Goal: Transaction & Acquisition: Purchase product/service

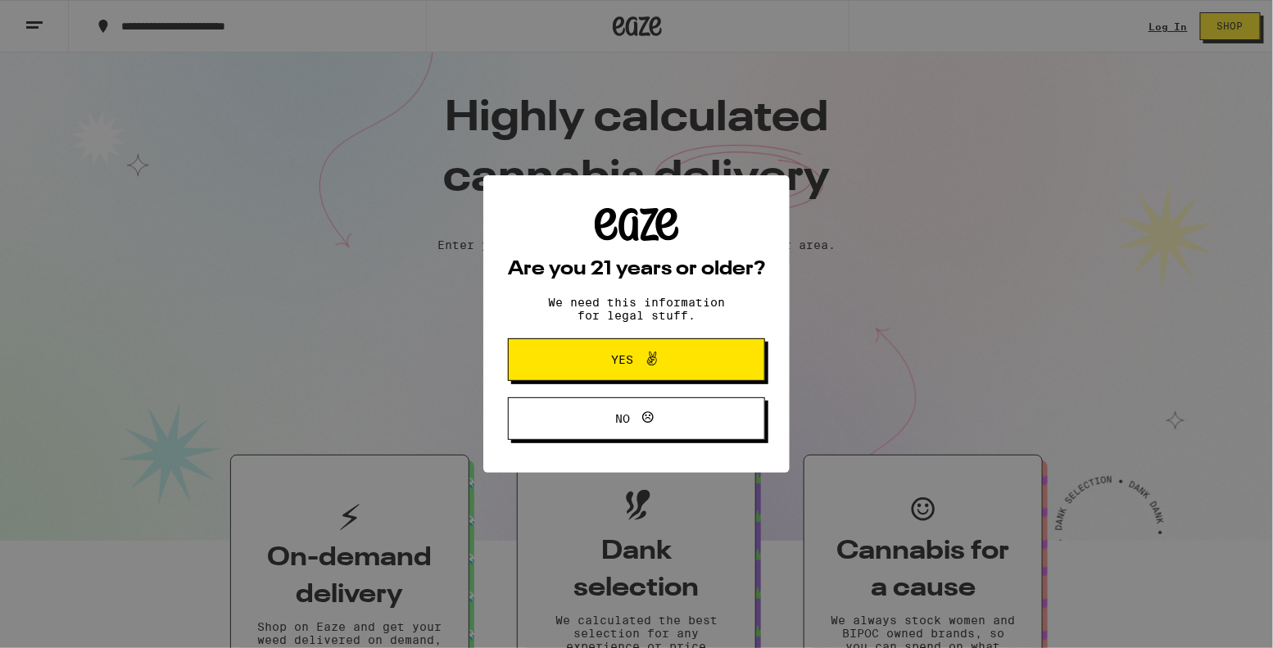
click at [661, 370] on span at bounding box center [652, 359] width 20 height 21
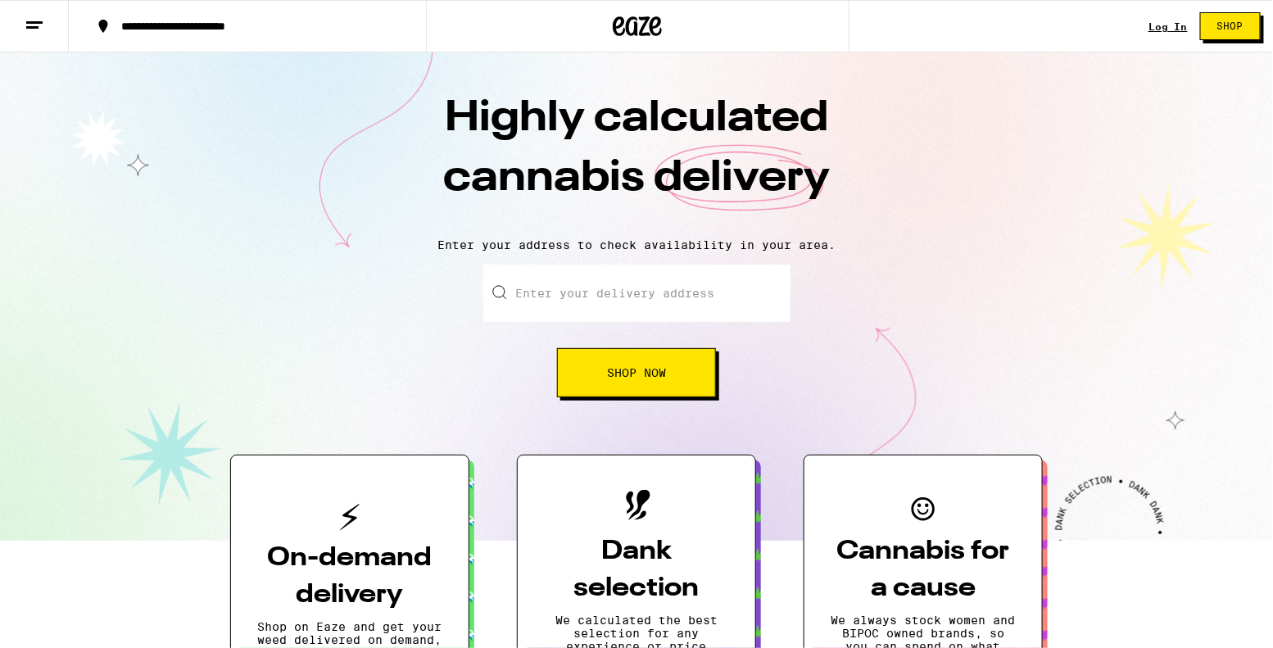
click at [1158, 32] on link "Log In" at bounding box center [1167, 26] width 39 height 11
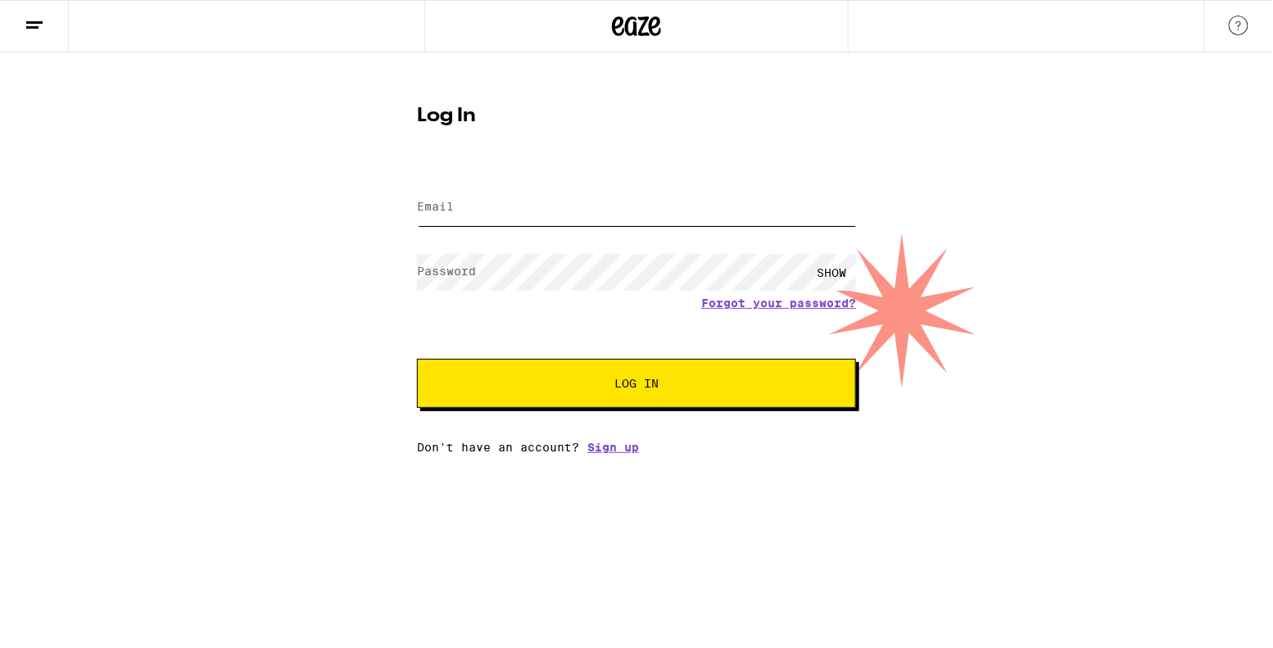
click at [659, 204] on input "Email" at bounding box center [636, 207] width 439 height 37
type input "[EMAIL_ADDRESS][DOMAIN_NAME]"
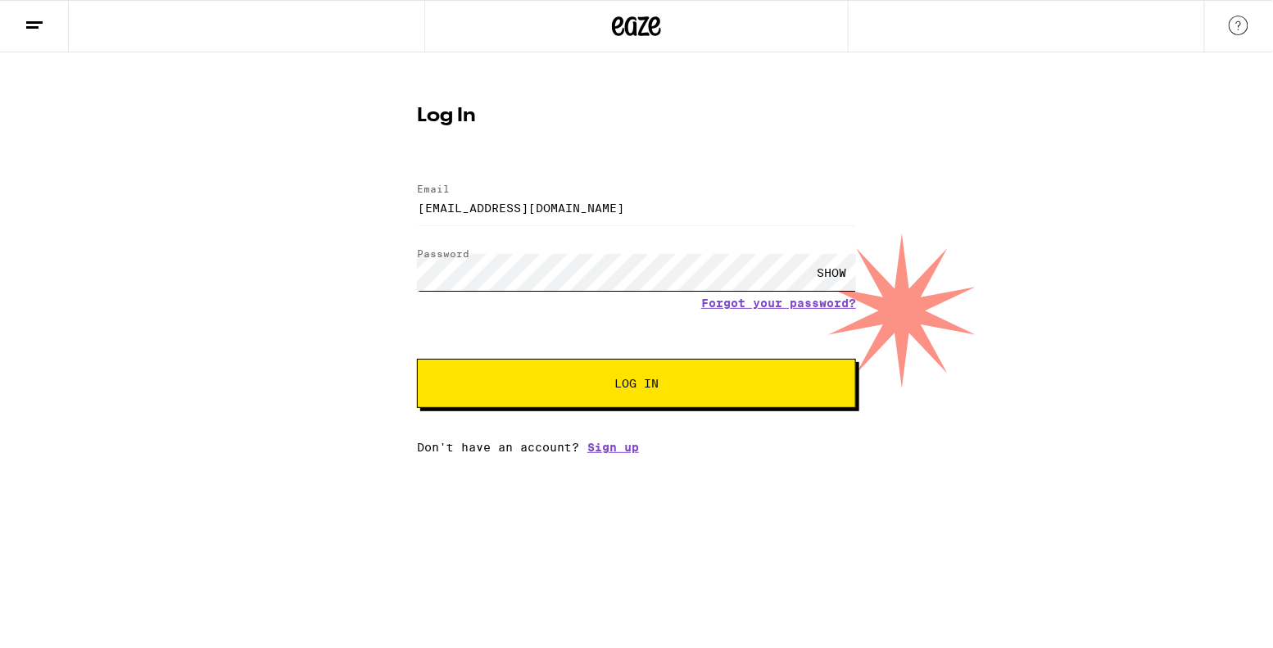
click at [417, 359] on button "Log In" at bounding box center [636, 383] width 439 height 49
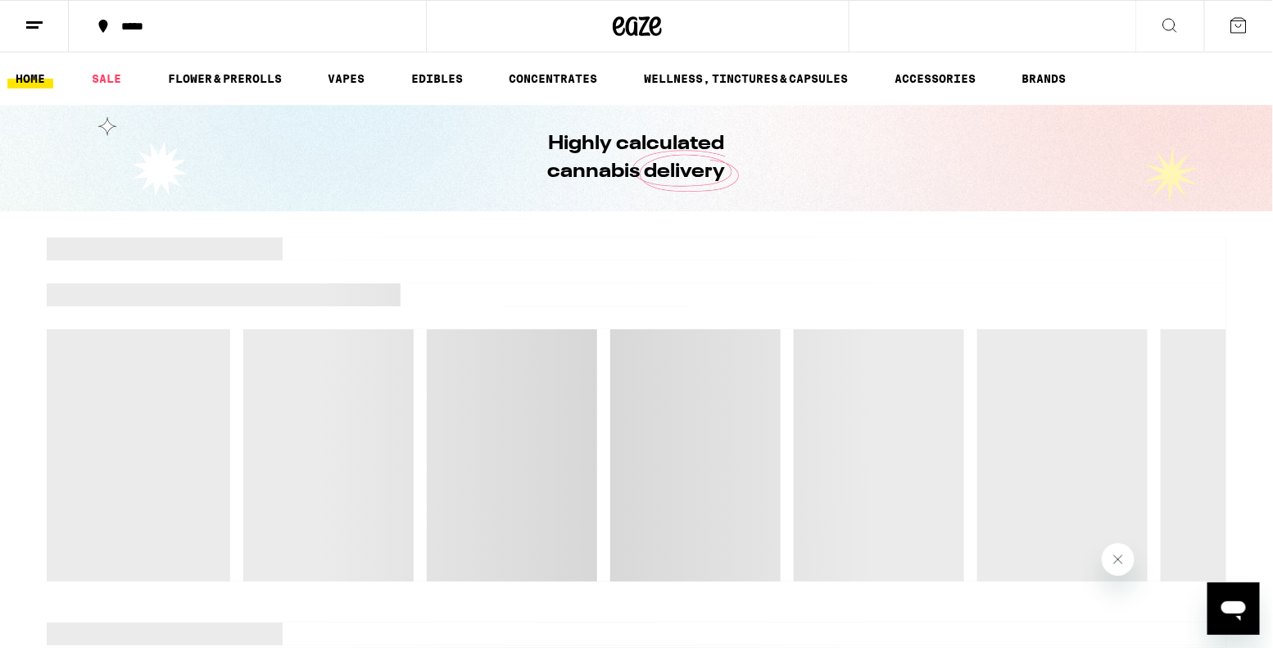
click at [236, 29] on div "*****" at bounding box center [257, 25] width 288 height 11
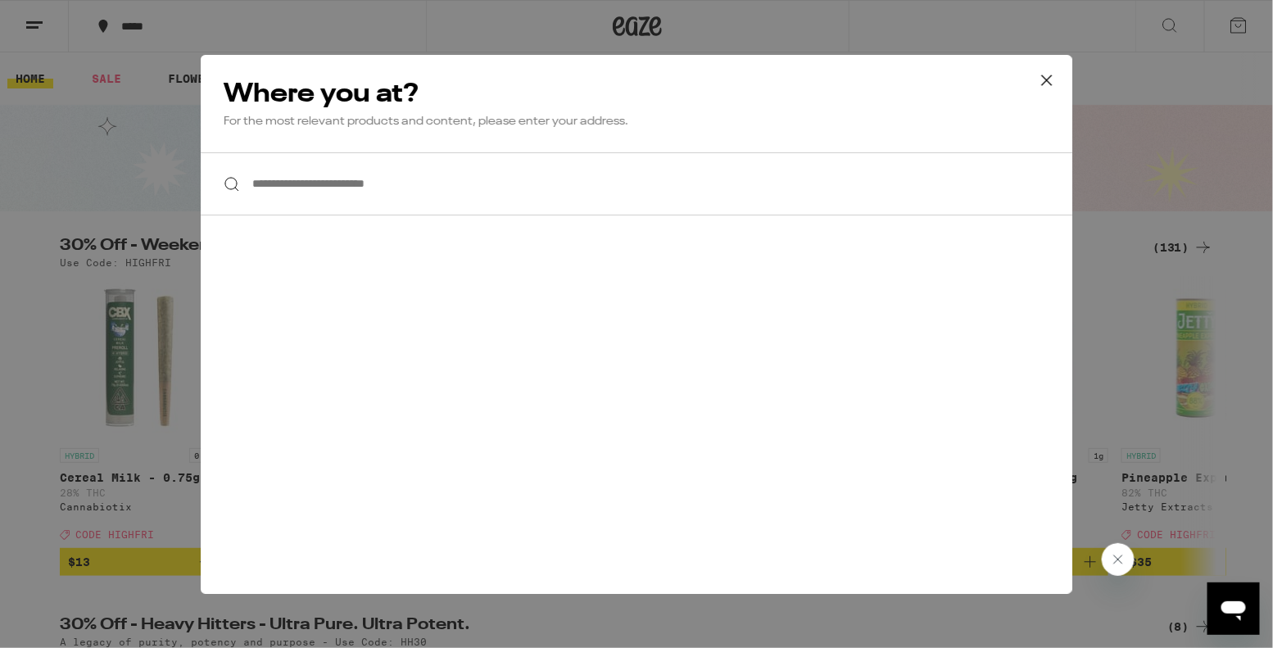
click at [360, 188] on input "**********" at bounding box center [636, 183] width 871 height 63
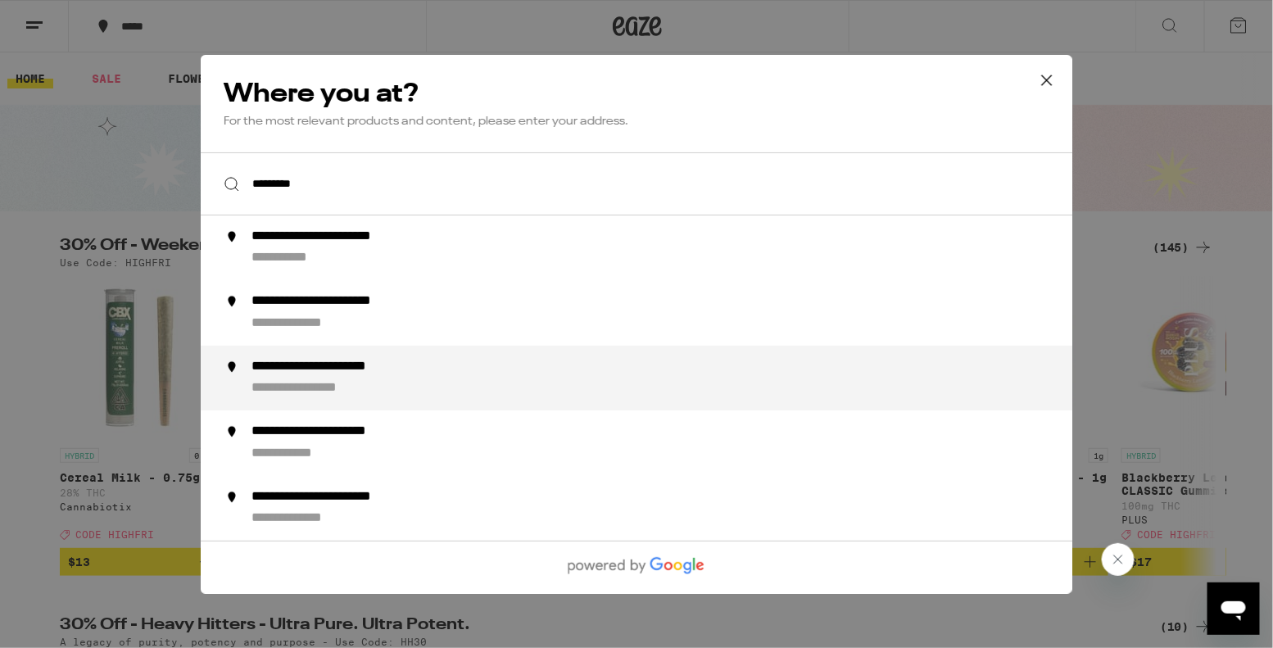
click at [287, 367] on div "**********" at bounding box center [348, 366] width 195 height 17
type input "**********"
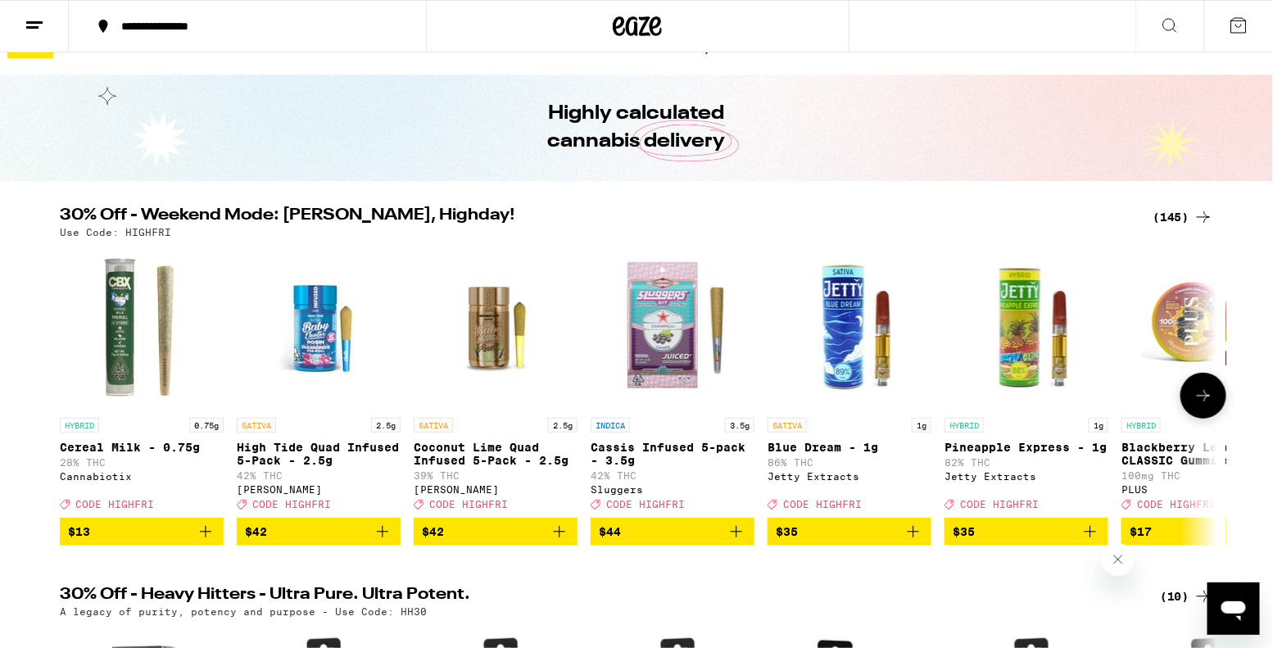
scroll to position [33, 0]
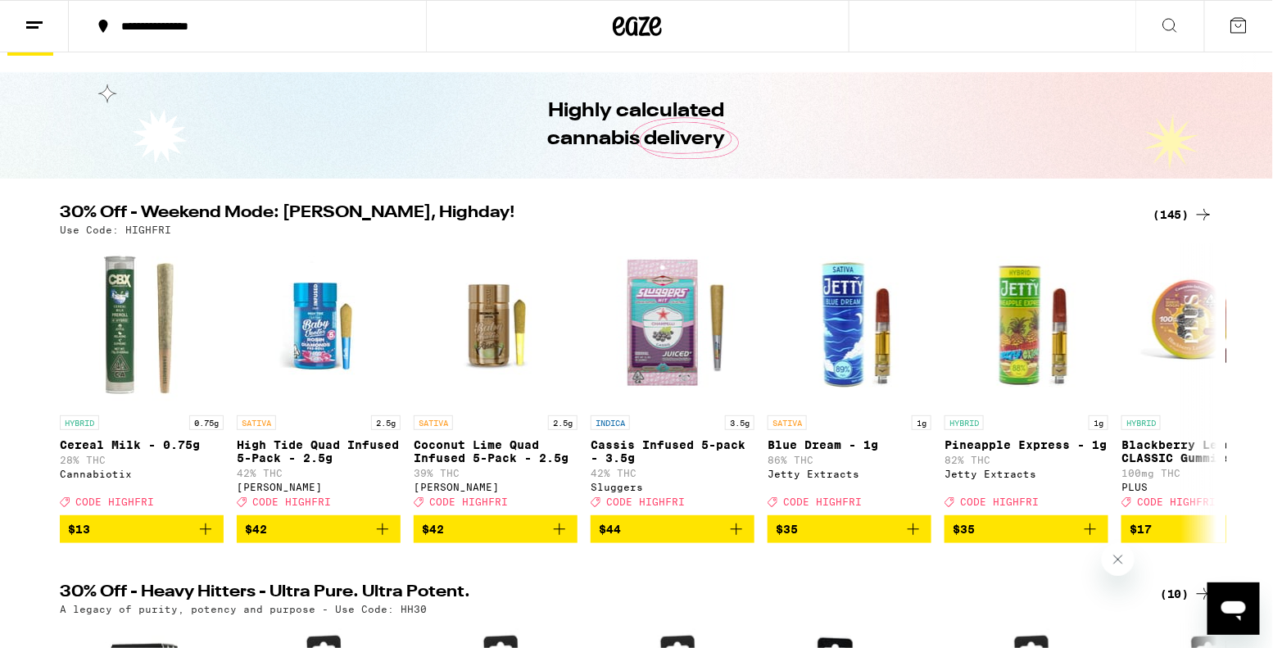
click at [154, 228] on p "Use Code: HIGHFRI" at bounding box center [115, 229] width 111 height 11
copy p "HIGHFRI"
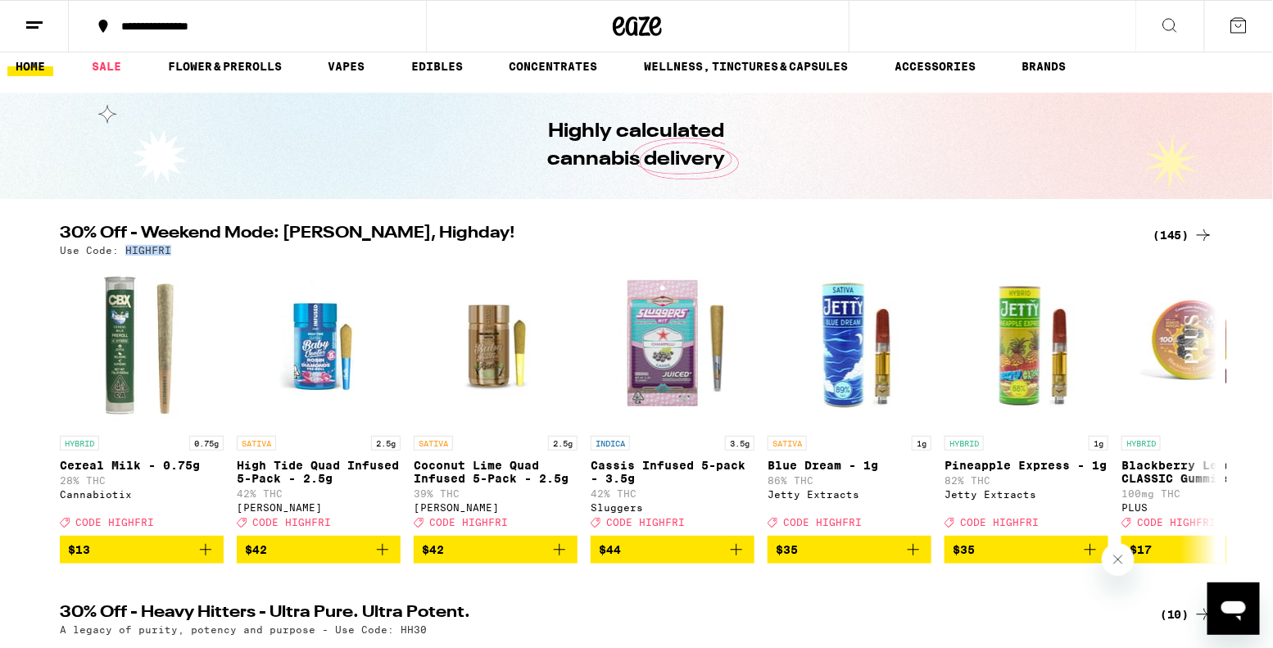
scroll to position [0, 0]
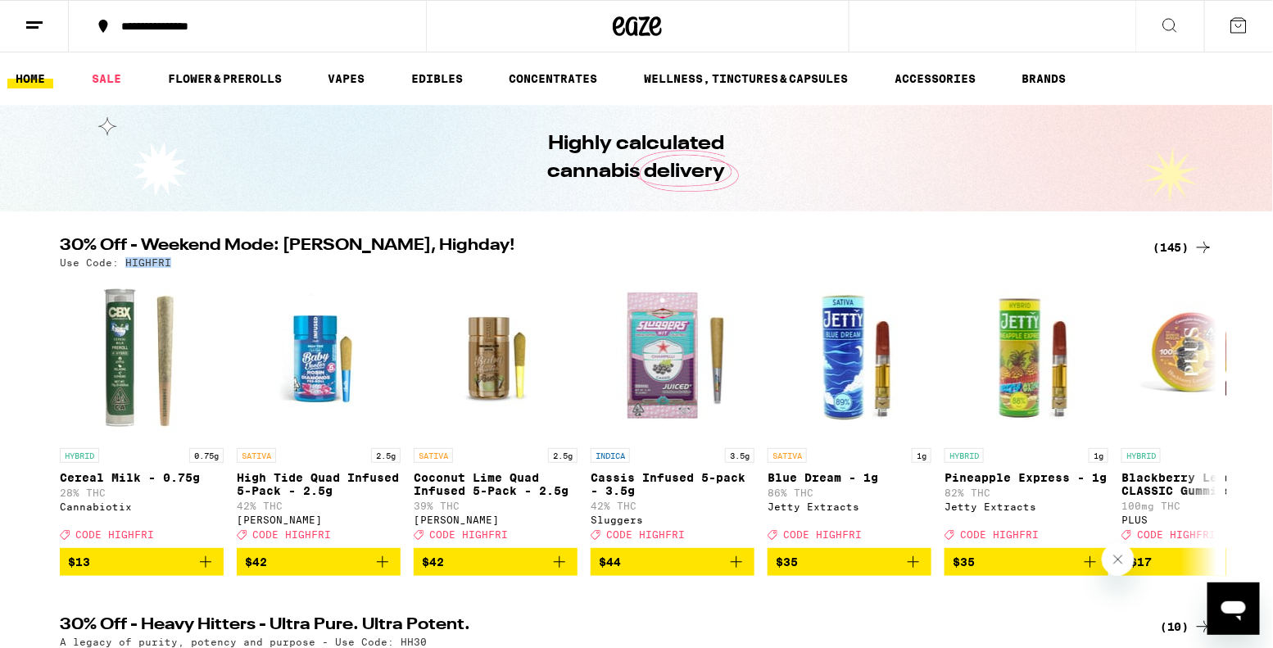
click at [1170, 245] on div "(145)" at bounding box center [1182, 248] width 61 height 20
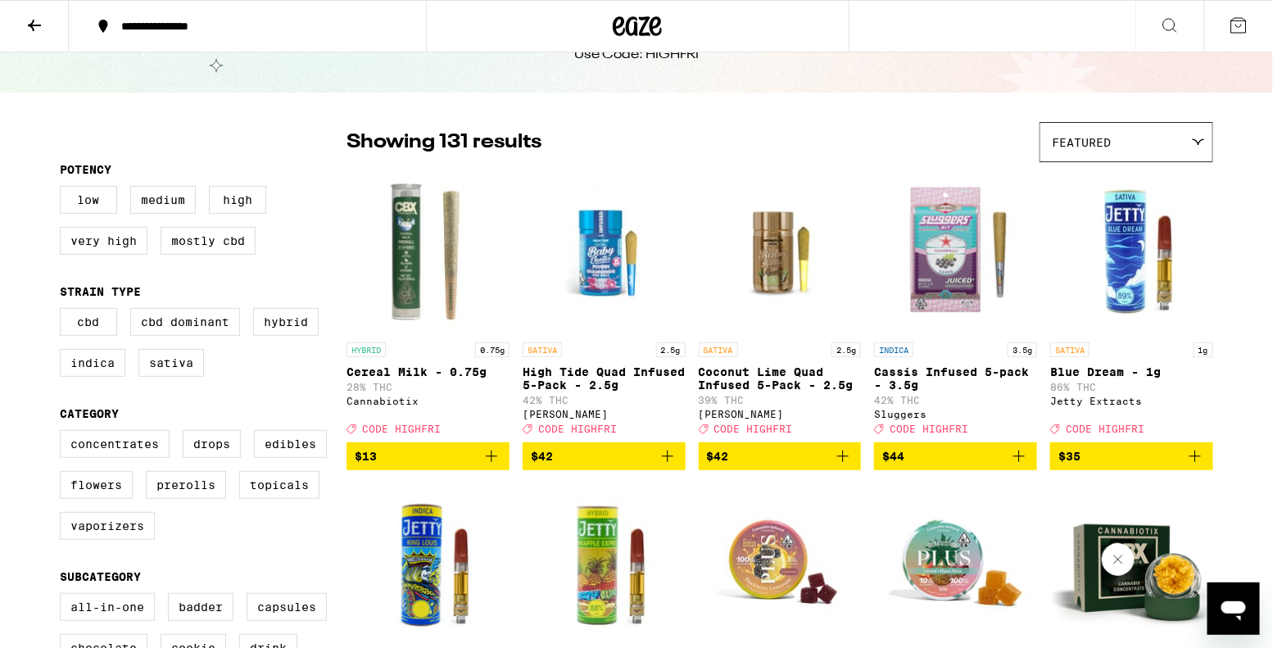
scroll to position [72, 0]
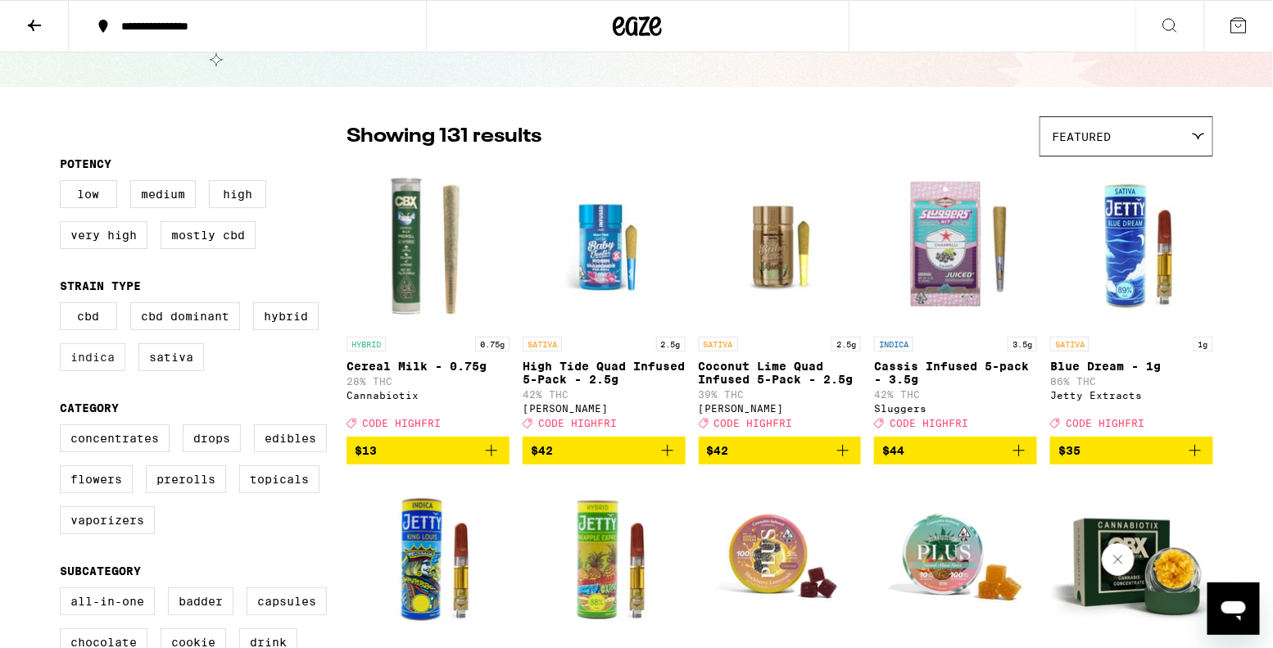
click at [106, 362] on label "Indica" at bounding box center [93, 357] width 66 height 28
click at [64, 306] on input "Indica" at bounding box center [63, 305] width 1 height 1
checkbox input "true"
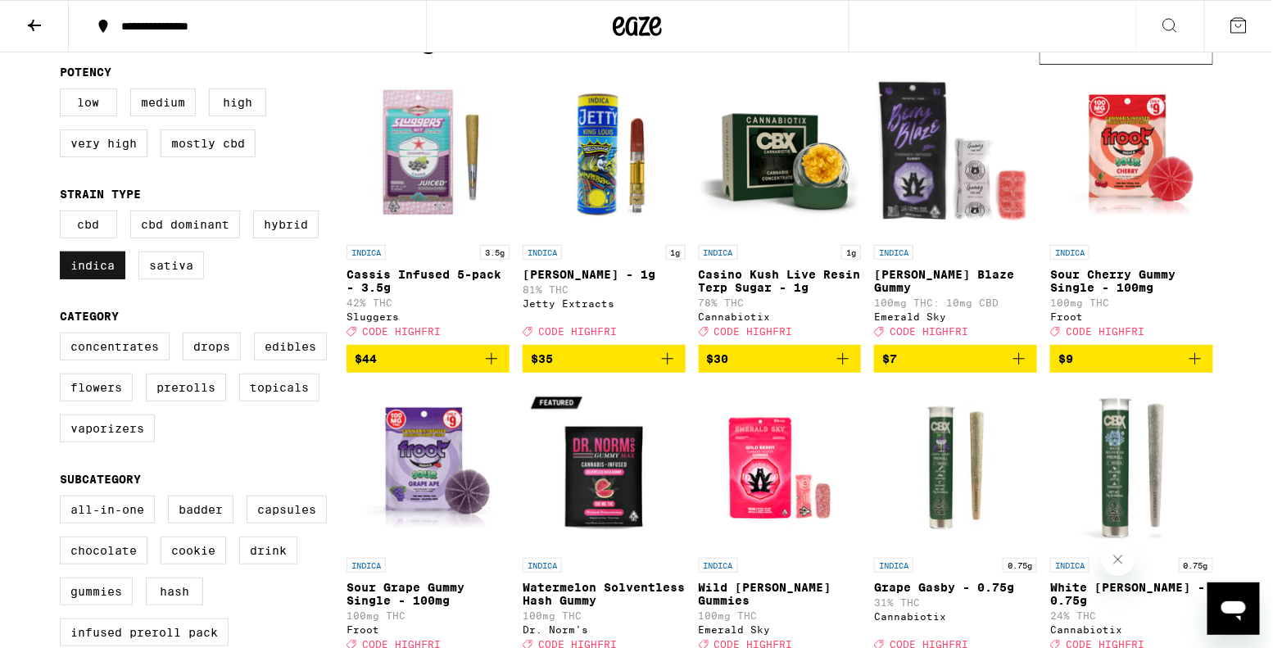
scroll to position [167, 0]
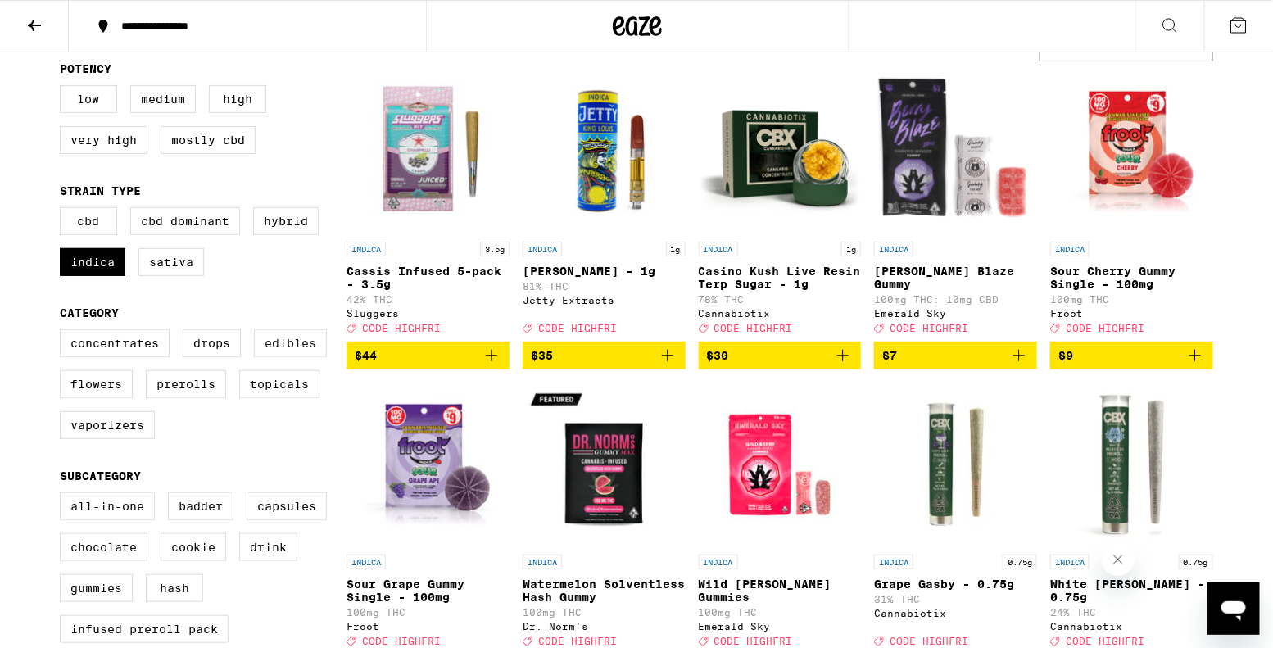
click at [294, 357] on label "Edibles" at bounding box center [290, 343] width 73 height 28
click at [64, 333] on input "Edibles" at bounding box center [63, 332] width 1 height 1
checkbox input "true"
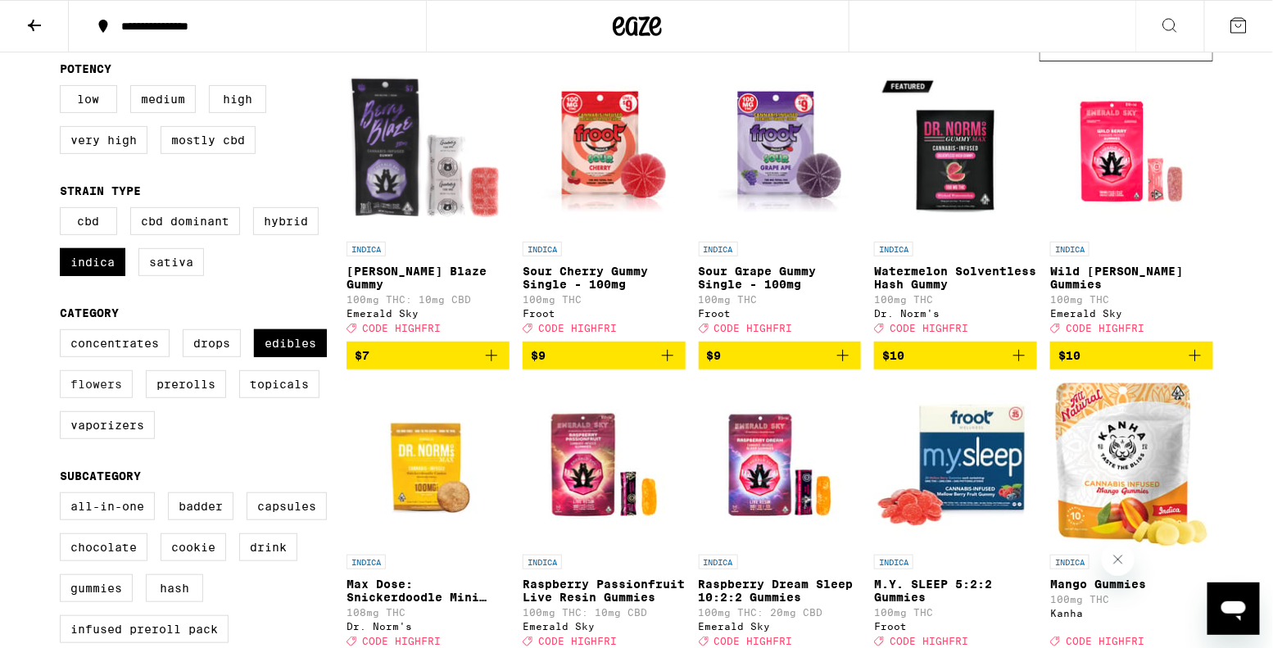
click at [120, 396] on label "Flowers" at bounding box center [96, 384] width 73 height 28
click at [64, 333] on input "Flowers" at bounding box center [63, 332] width 1 height 1
checkbox input "true"
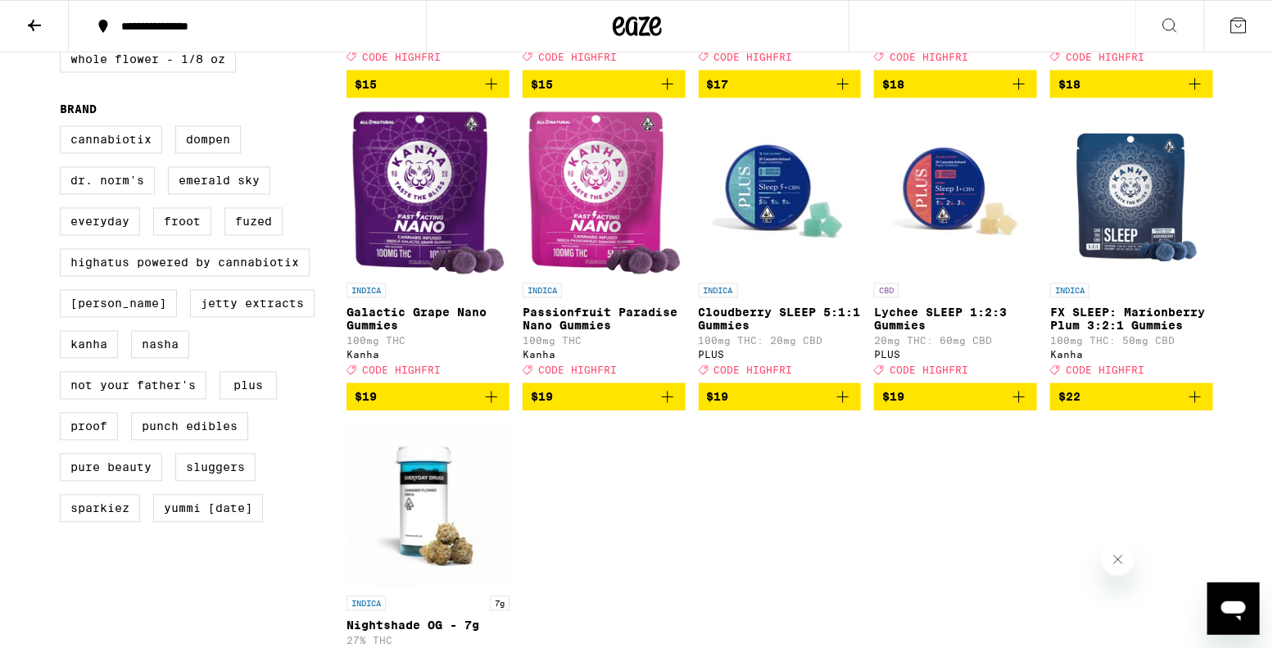
scroll to position [1052, 0]
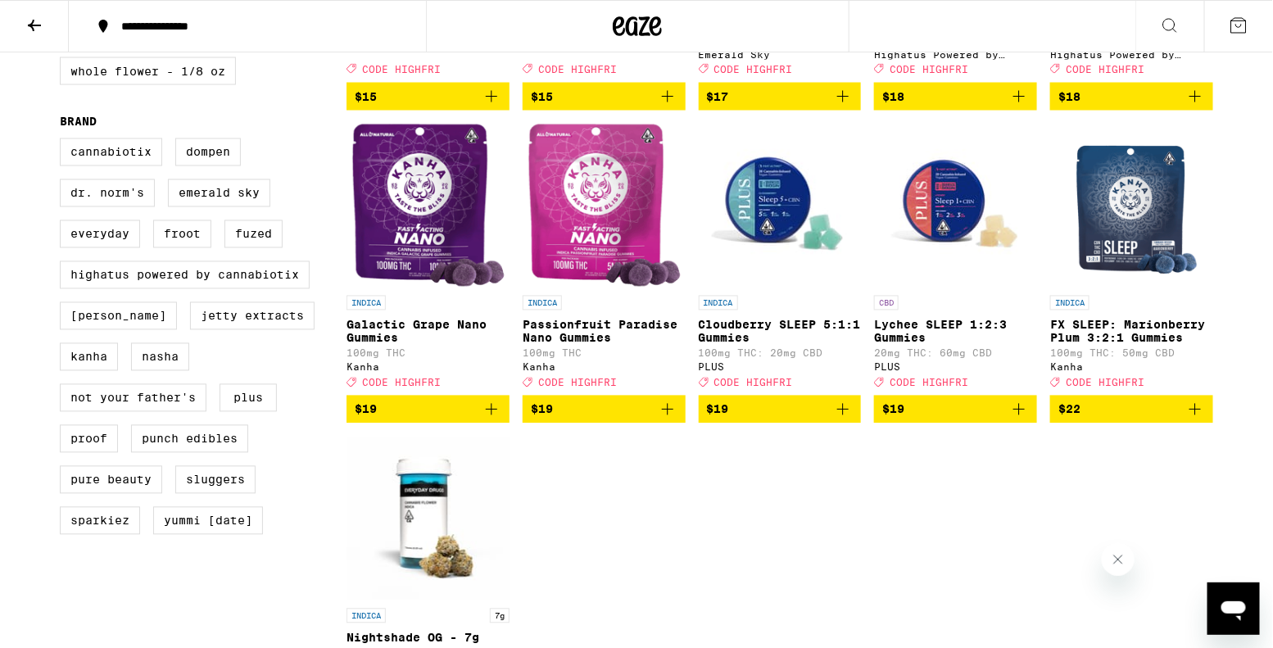
click at [944, 202] on img "Open page for Lychee SLEEP 1:2:3 Gummies from PLUS" at bounding box center [955, 206] width 163 height 164
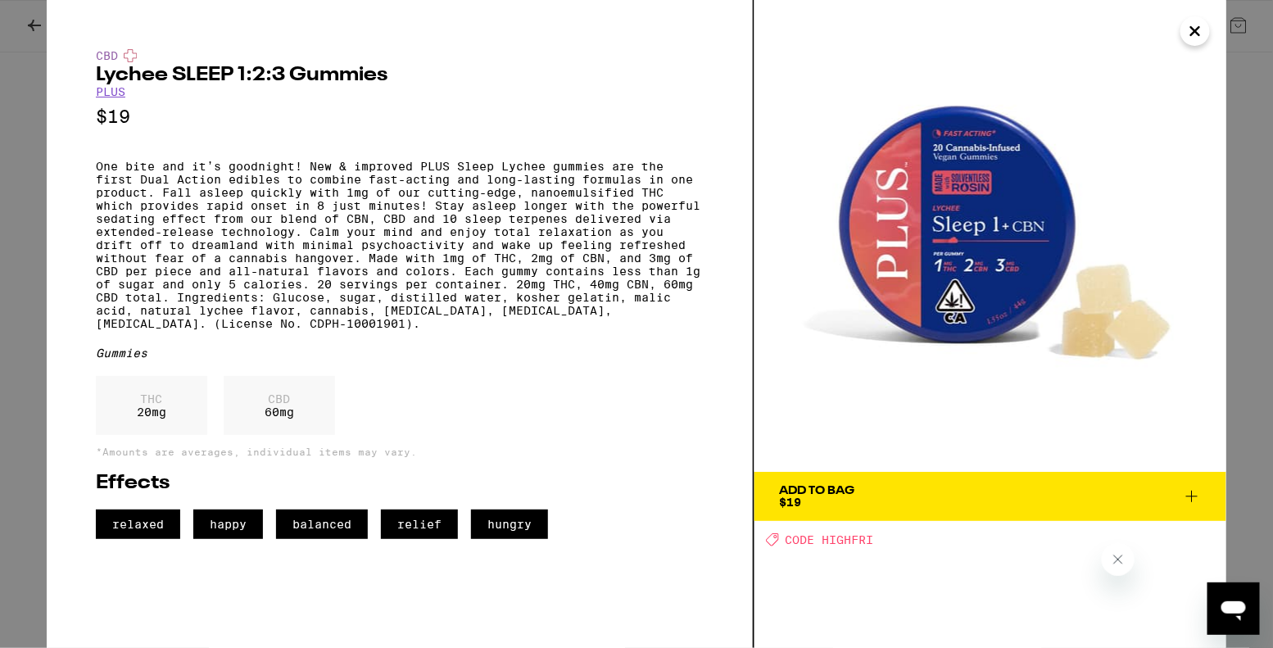
click at [1193, 38] on icon "Close" at bounding box center [1195, 31] width 20 height 25
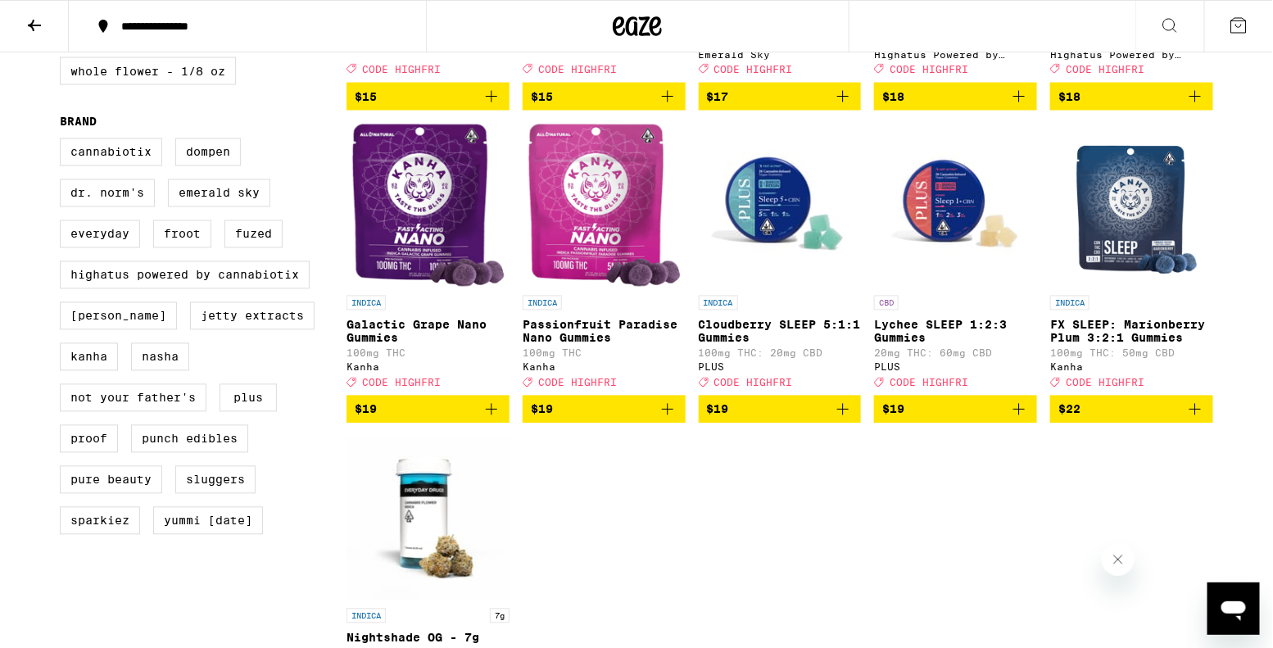
click at [793, 265] on img "Open page for Cloudberry SLEEP 5:1:1 Gummies from PLUS" at bounding box center [780, 206] width 163 height 164
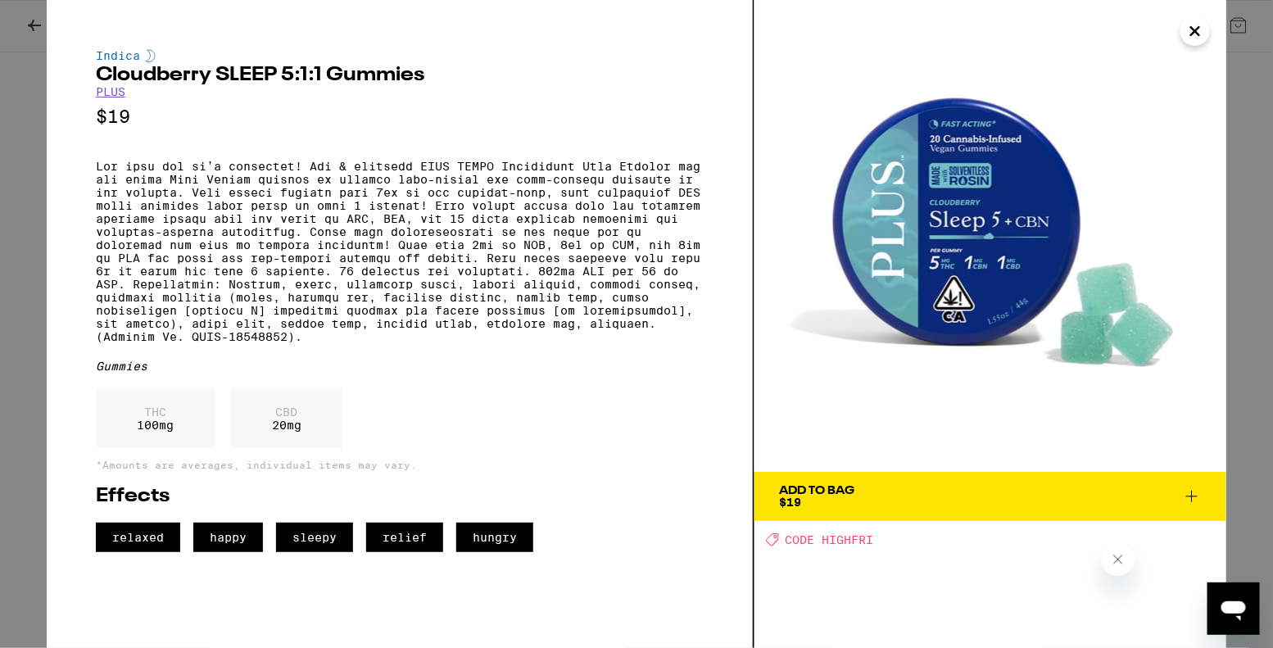
click at [1193, 34] on icon "Close" at bounding box center [1195, 31] width 20 height 25
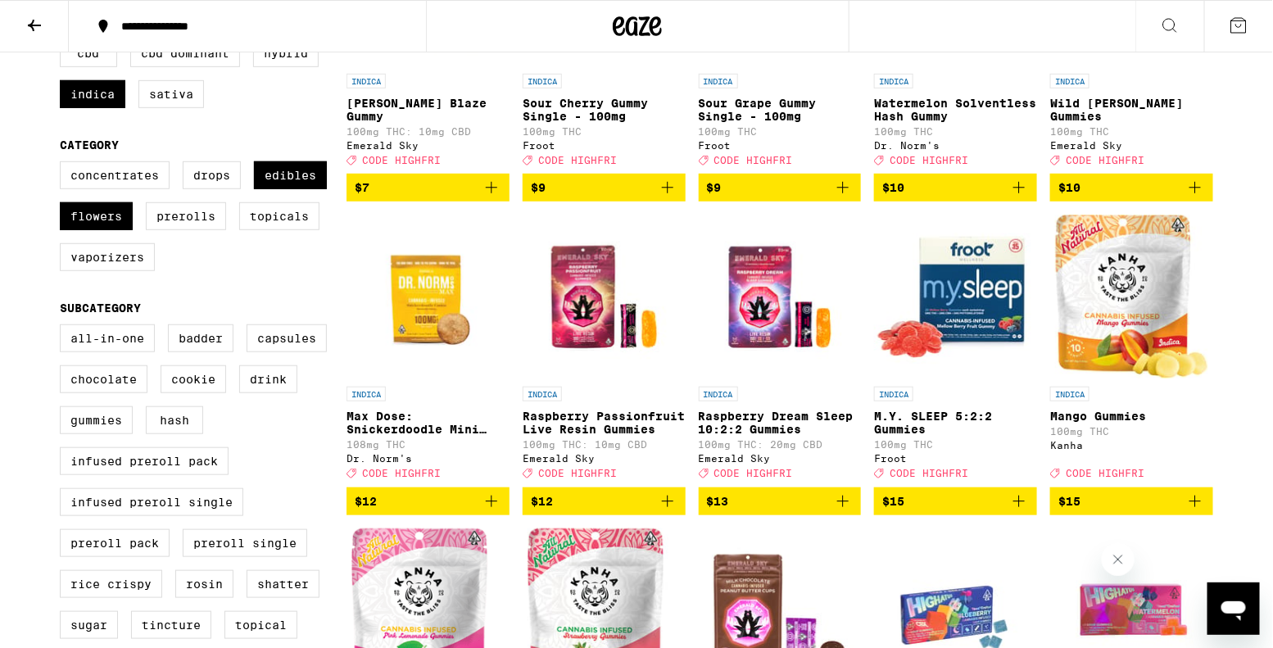
scroll to position [254, 0]
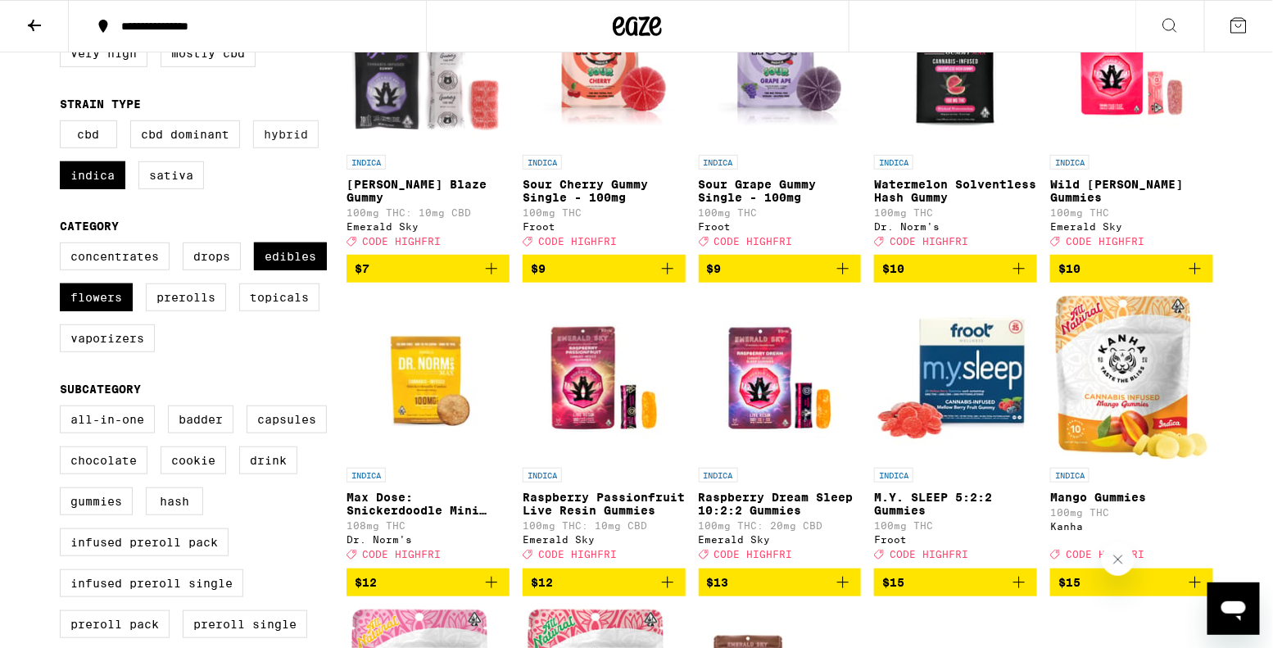
click at [278, 148] on label "Hybrid" at bounding box center [286, 134] width 66 height 28
click at [64, 124] on input "Hybrid" at bounding box center [63, 123] width 1 height 1
checkbox input "true"
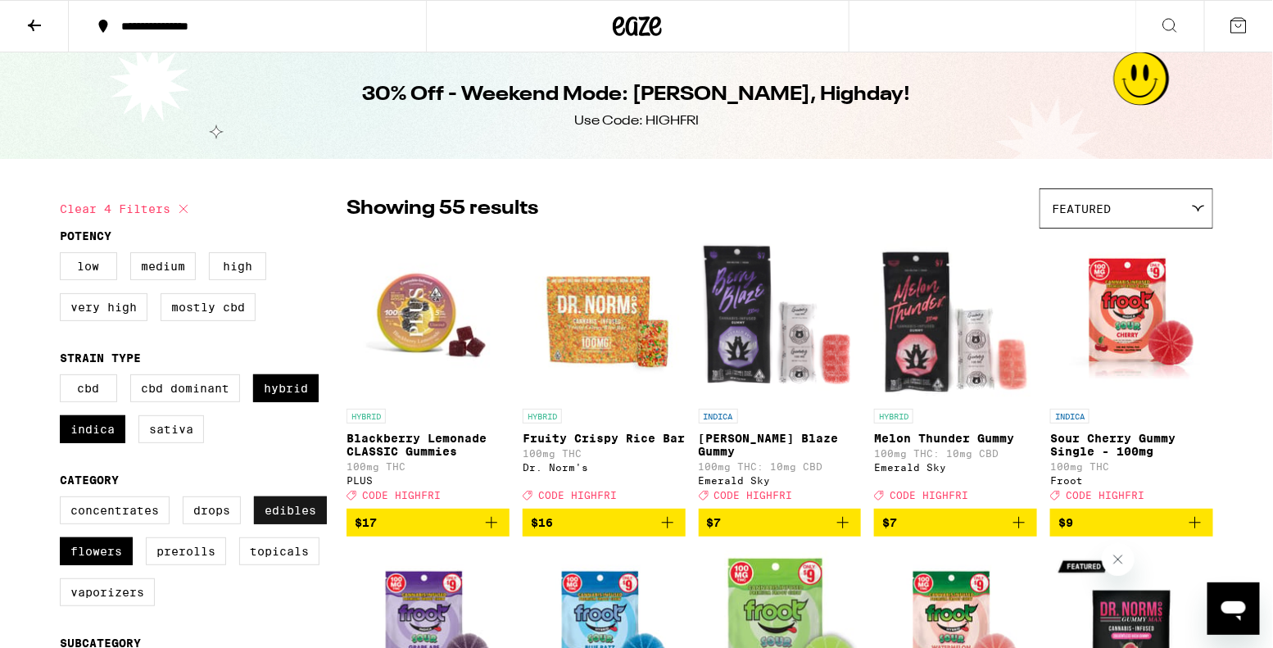
click at [301, 523] on label "Edibles" at bounding box center [290, 510] width 73 height 28
click at [64, 500] on input "Edibles" at bounding box center [63, 499] width 1 height 1
checkbox input "false"
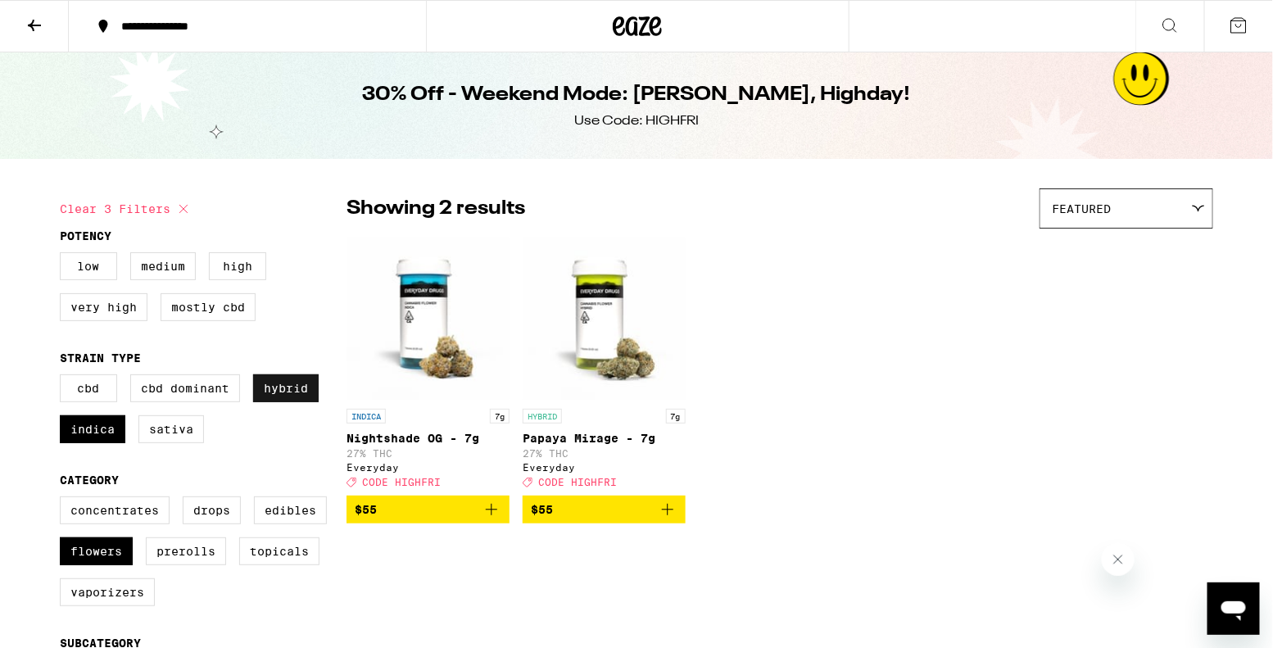
click at [290, 395] on label "Hybrid" at bounding box center [286, 388] width 66 height 28
click at [64, 378] on input "Hybrid" at bounding box center [63, 377] width 1 height 1
checkbox input "false"
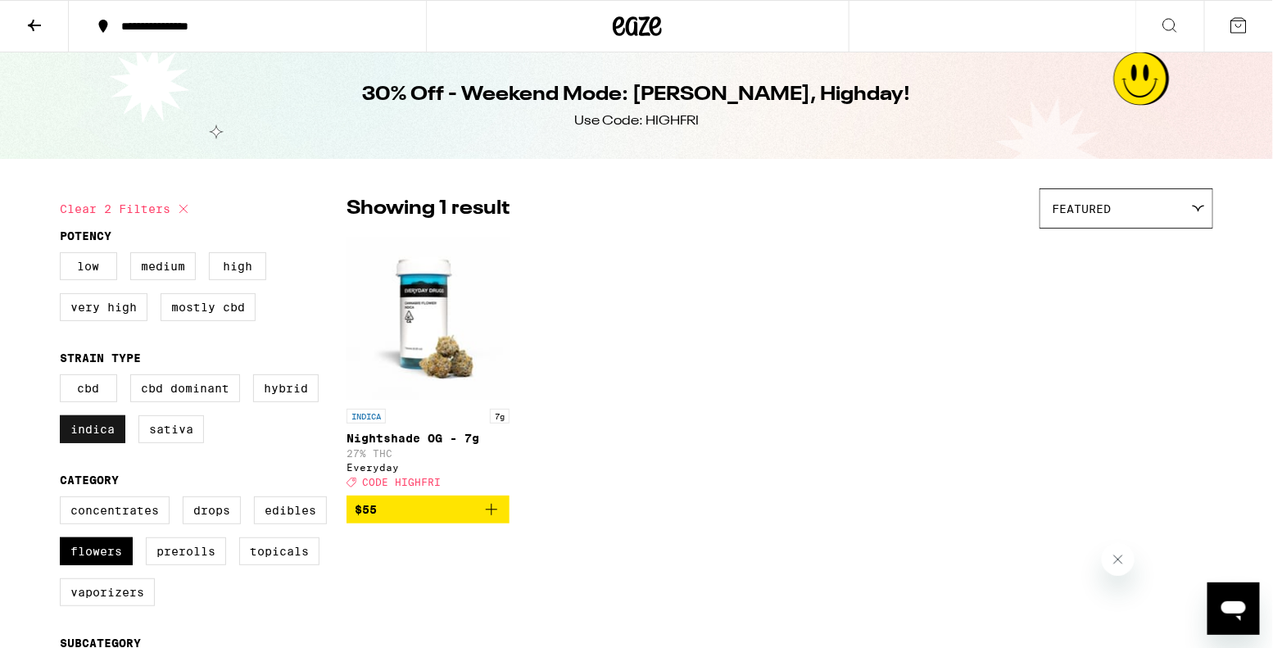
click at [102, 440] on label "Indica" at bounding box center [93, 429] width 66 height 28
click at [64, 378] on input "Indica" at bounding box center [63, 377] width 1 height 1
checkbox input "false"
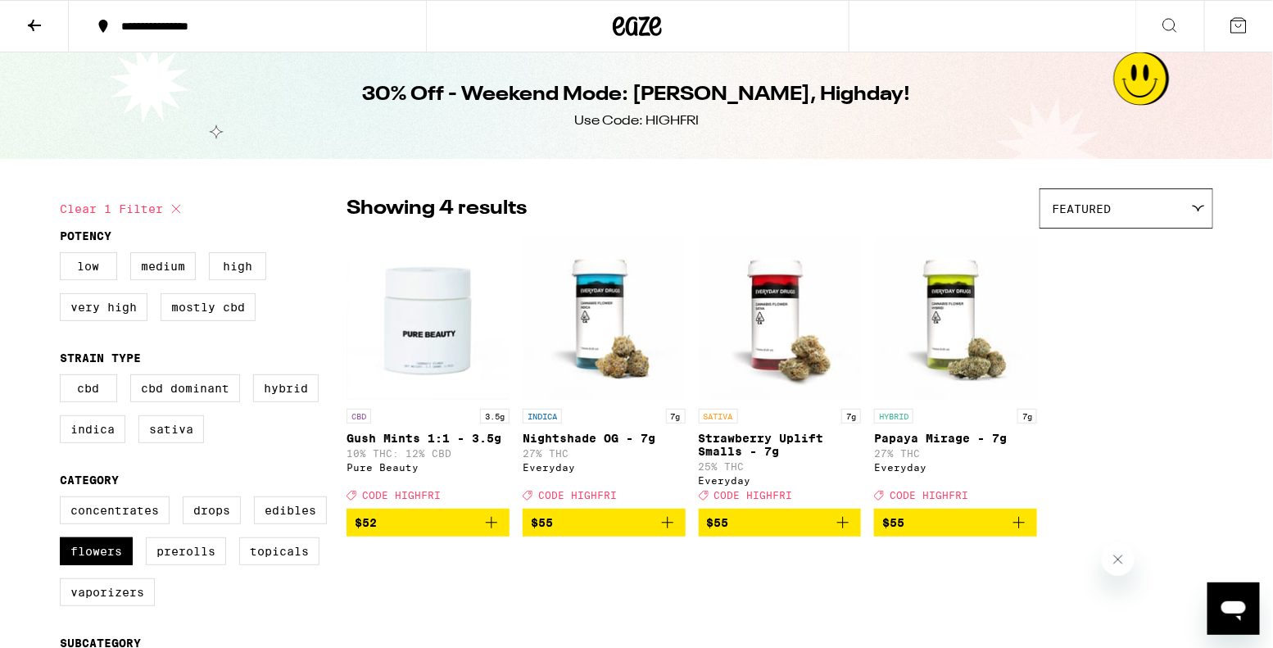
click at [34, 33] on icon at bounding box center [35, 26] width 20 height 20
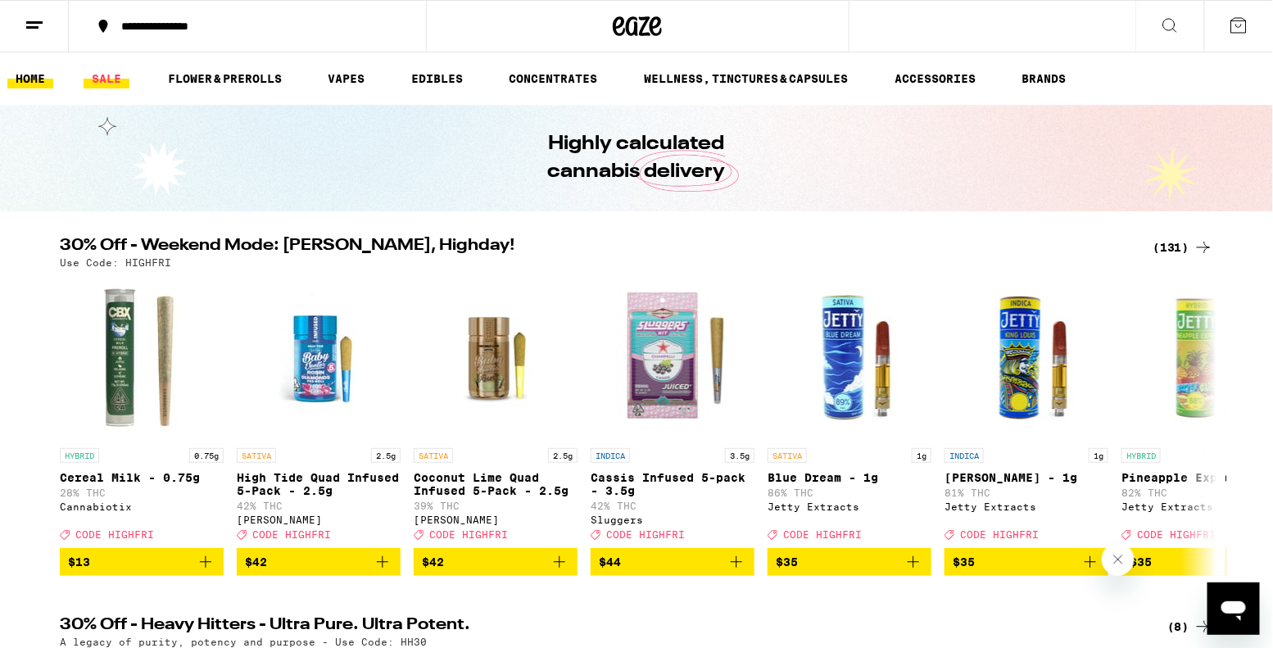
click at [108, 74] on link "SALE" at bounding box center [107, 79] width 46 height 20
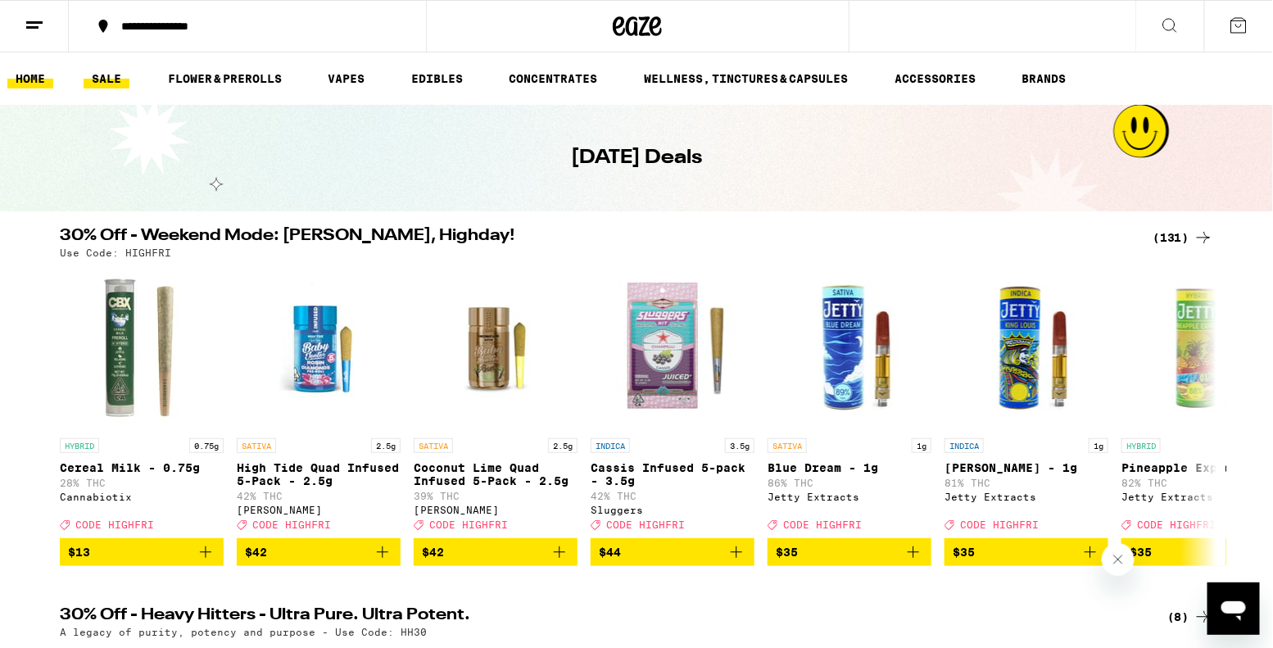
click at [34, 78] on link "HOME" at bounding box center [30, 79] width 46 height 20
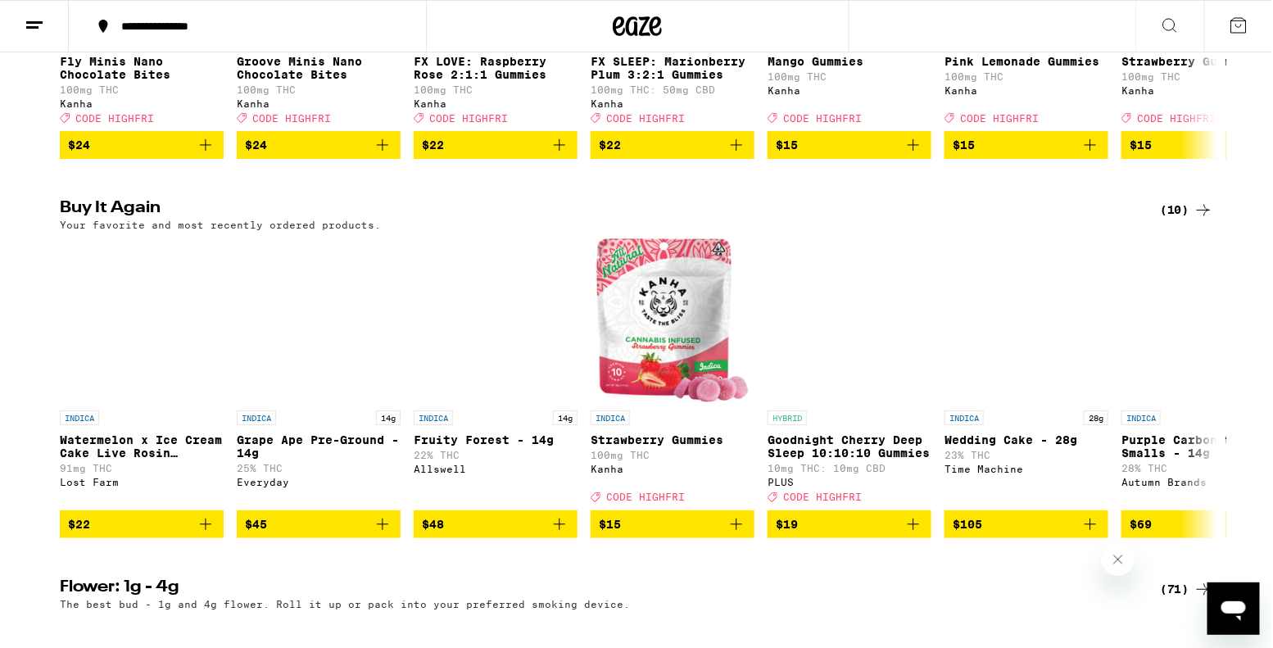
scroll to position [1188, 0]
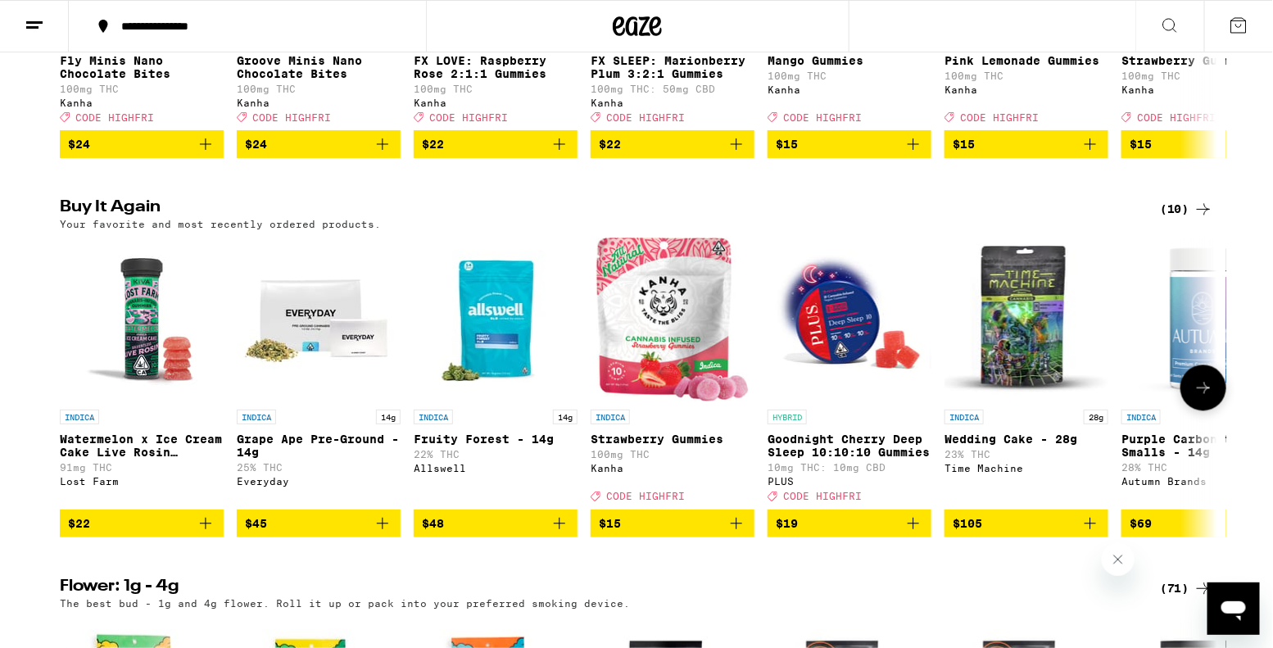
click at [844, 328] on img "Open page for Goodnight Cherry Deep Sleep 10:10:10 Gummies from PLUS" at bounding box center [849, 320] width 164 height 164
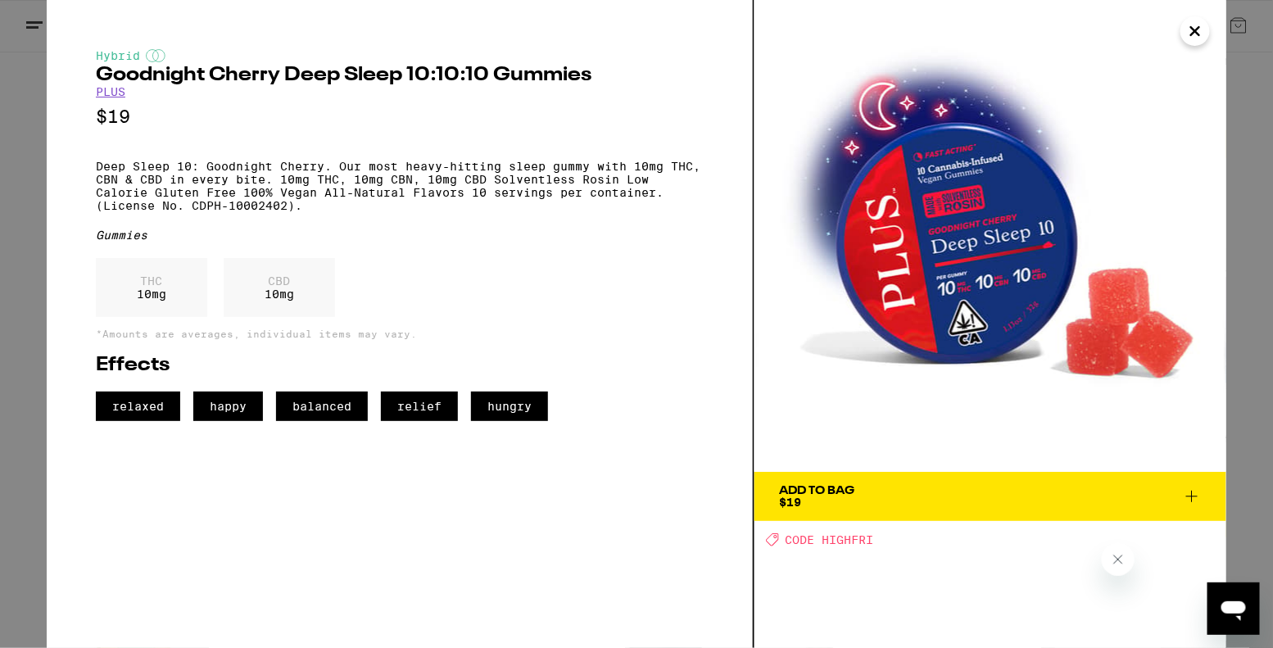
click at [1198, 39] on icon "Close" at bounding box center [1195, 31] width 20 height 25
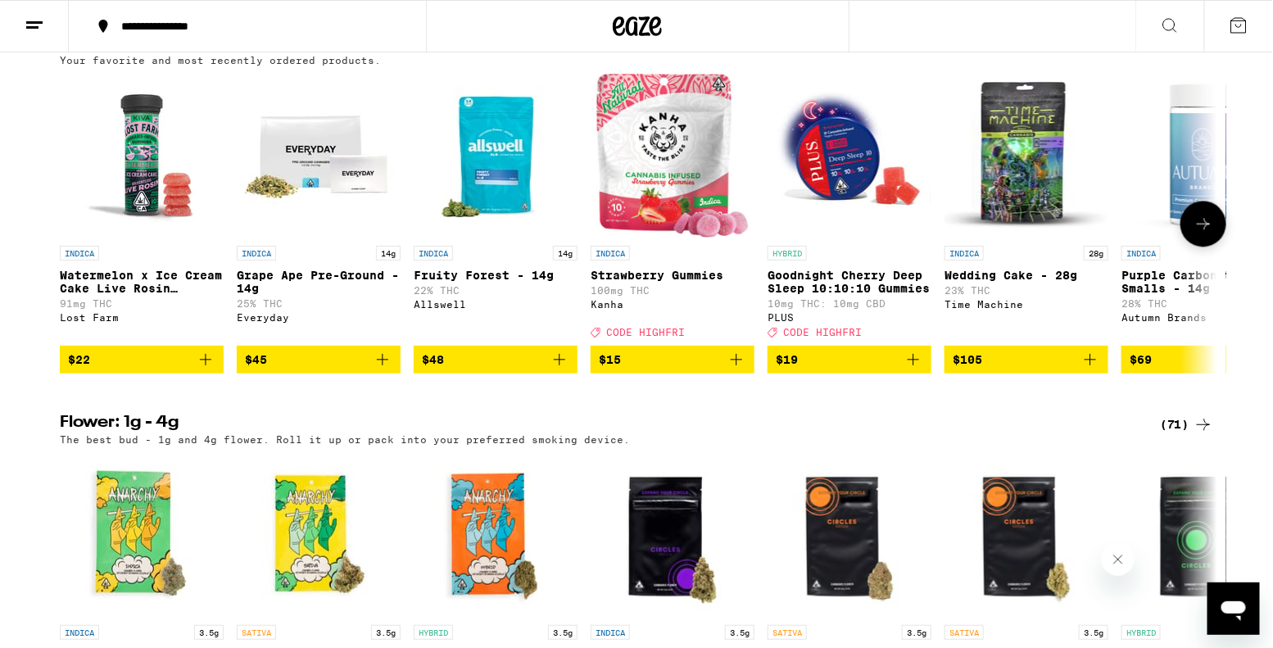
scroll to position [1406, 0]
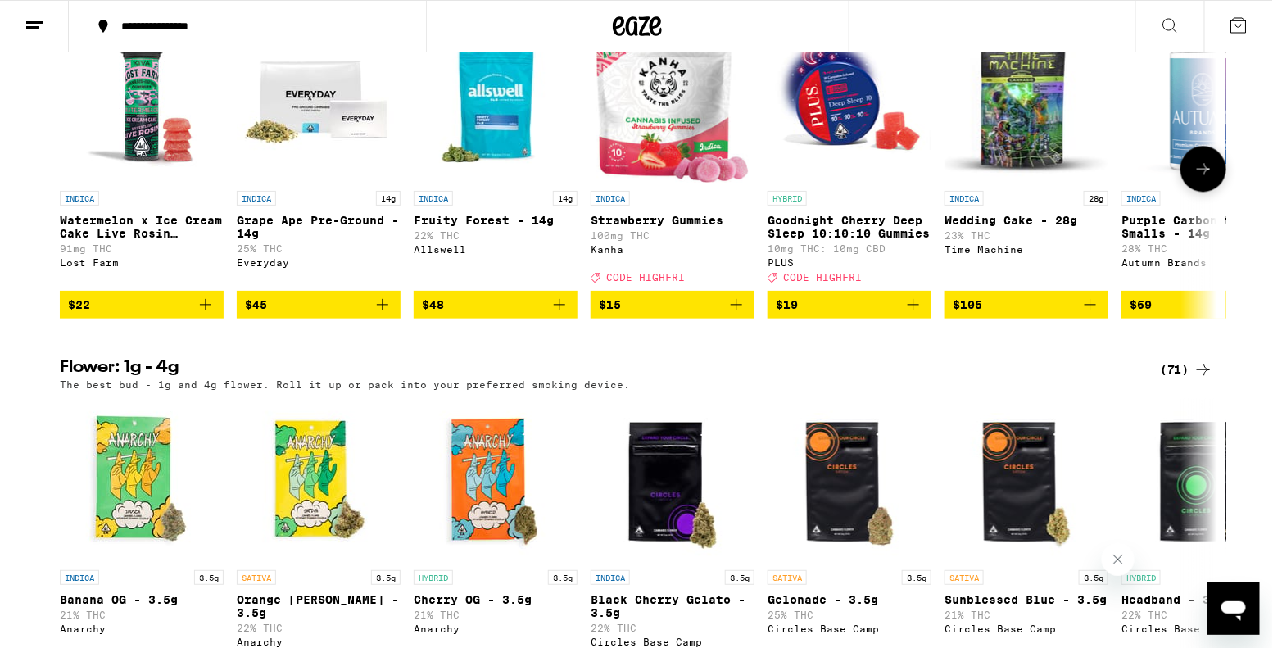
click at [915, 310] on icon "Add to bag" at bounding box center [913, 304] width 11 height 11
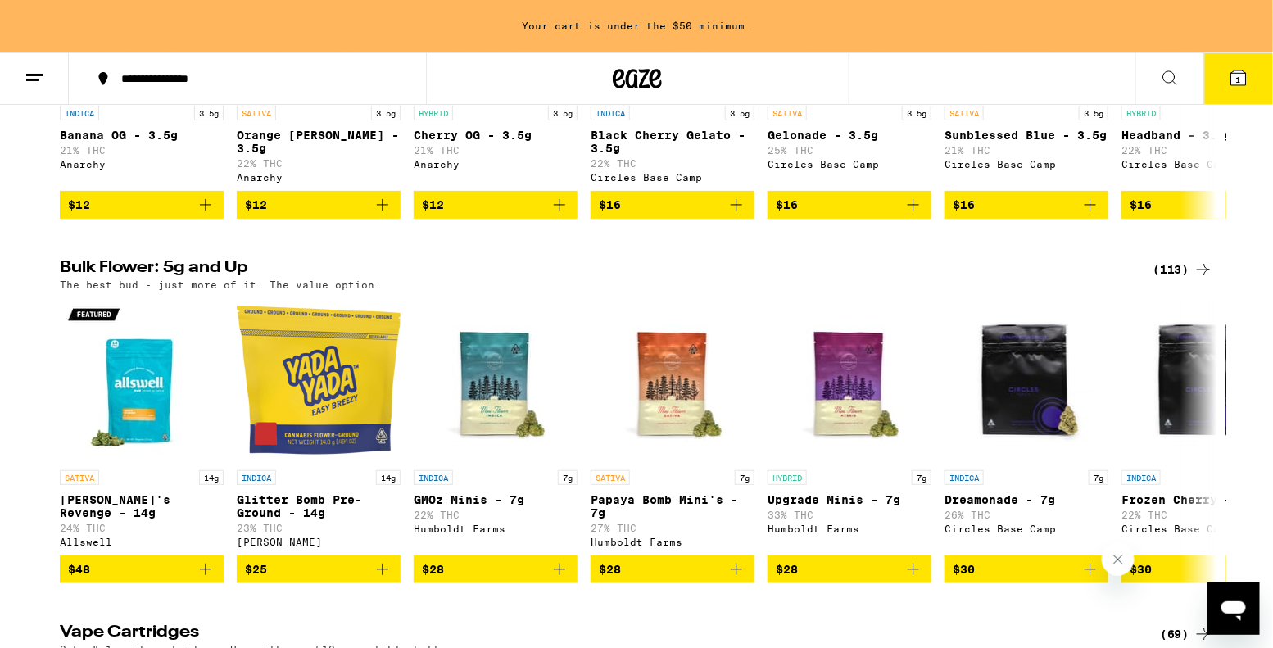
scroll to position [2045, 0]
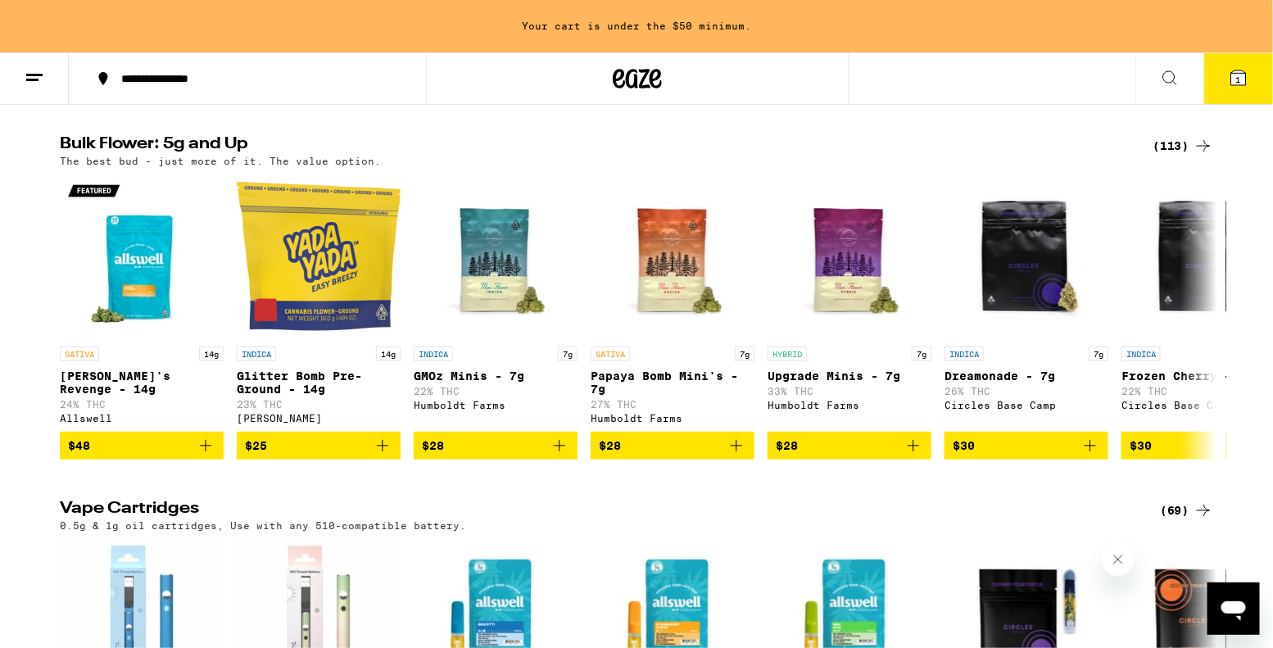
click at [1172, 156] on div "(113)" at bounding box center [1182, 146] width 61 height 20
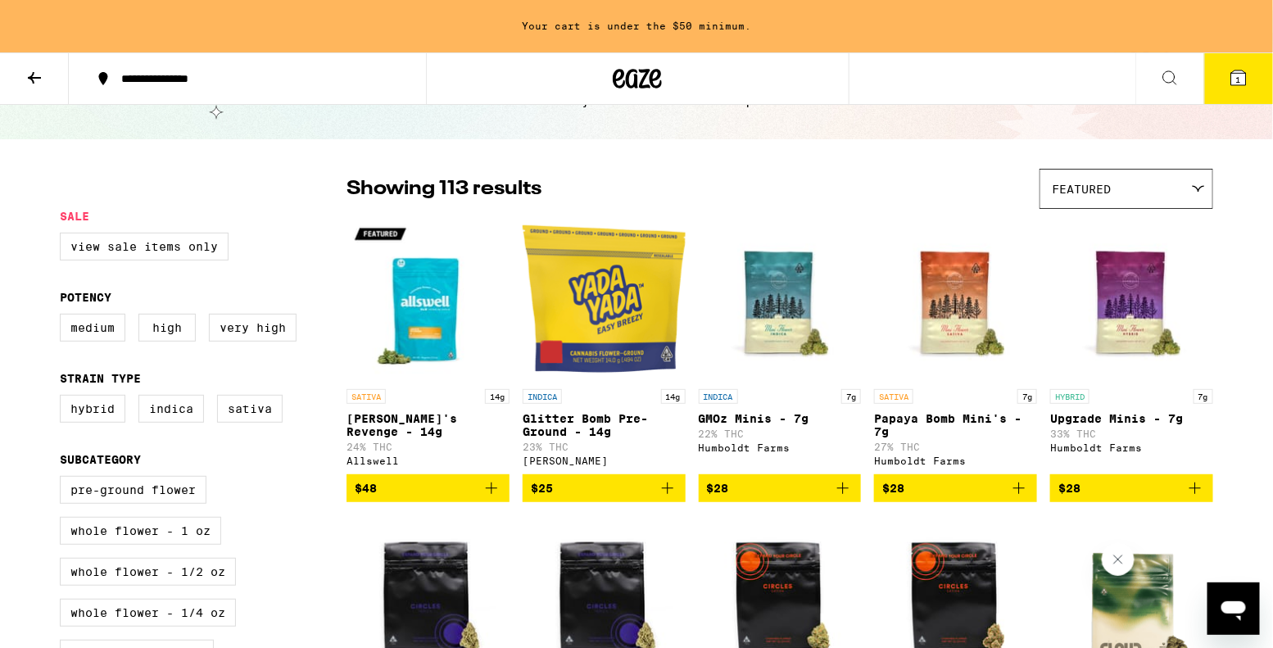
scroll to position [158, 0]
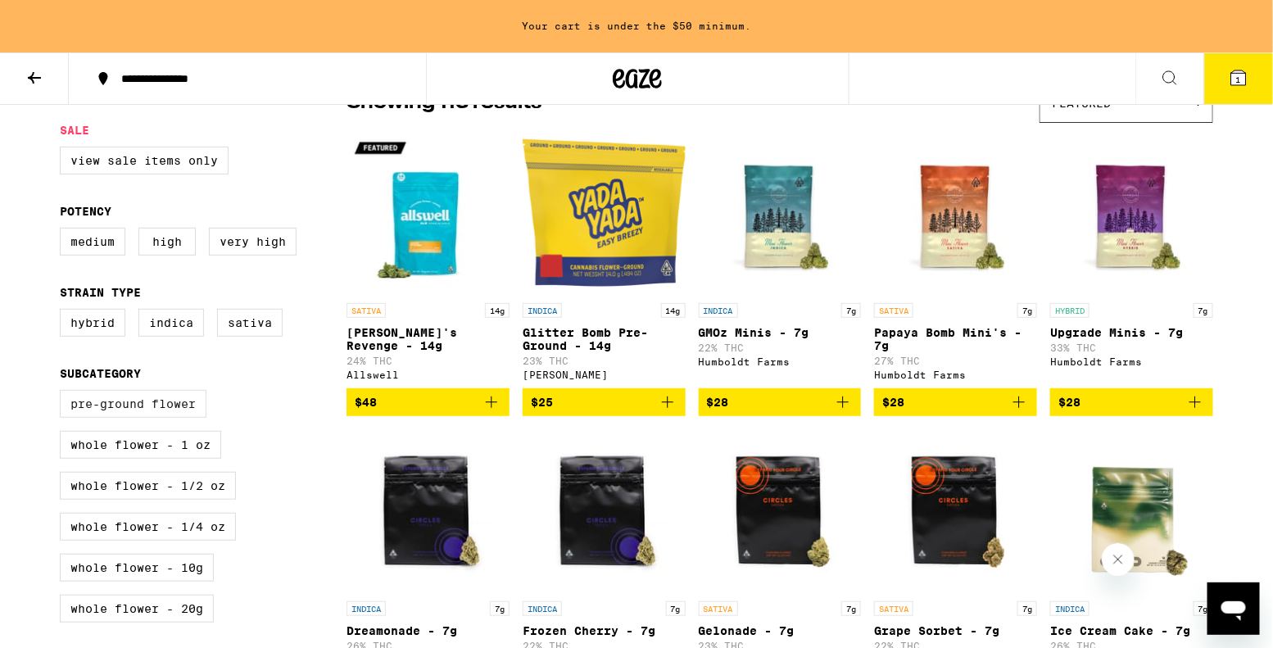
click at [174, 418] on label "Pre-ground Flower" at bounding box center [133, 404] width 147 height 28
click at [64, 393] on input "Pre-ground Flower" at bounding box center [63, 392] width 1 height 1
checkbox input "true"
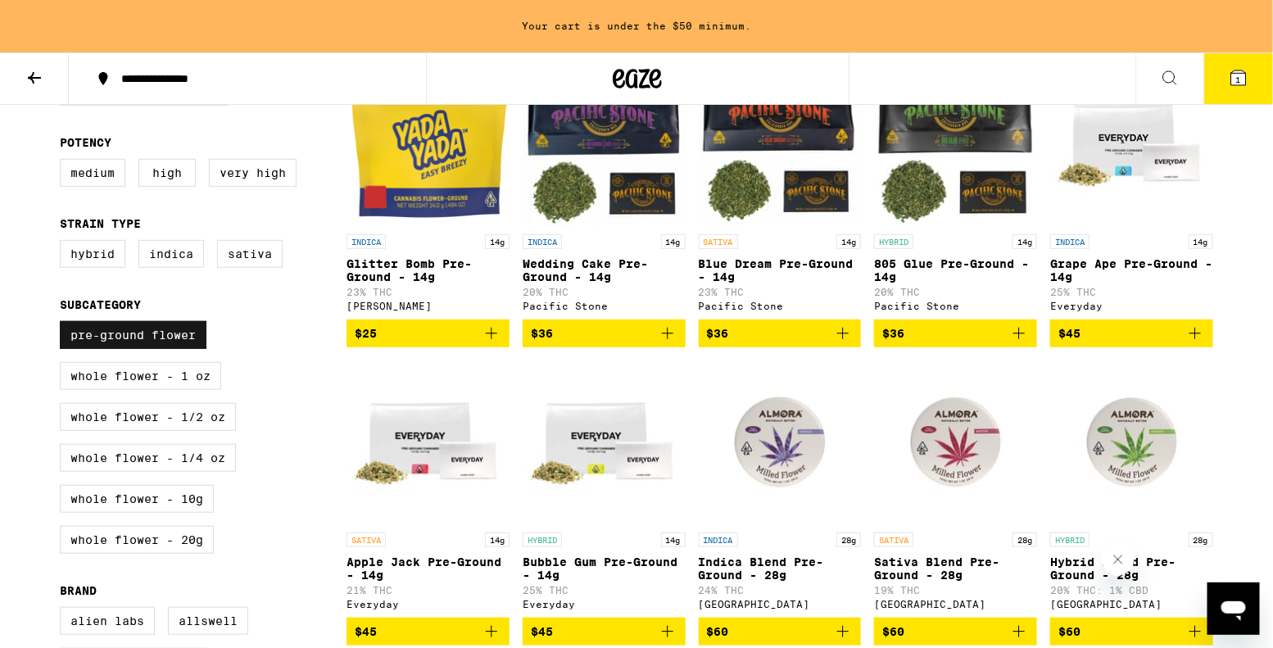
scroll to position [229, 0]
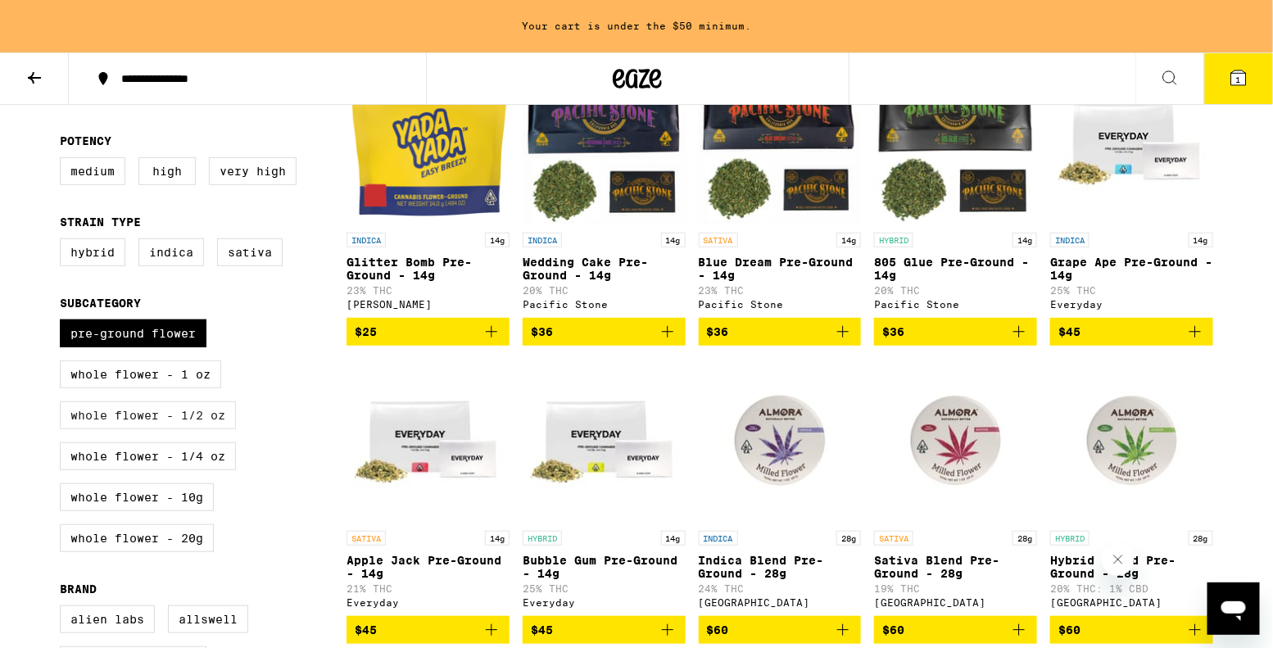
click at [179, 429] on label "Whole Flower - 1/2 oz" at bounding box center [148, 415] width 176 height 28
click at [64, 323] on input "Whole Flower - 1/2 oz" at bounding box center [63, 322] width 1 height 1
checkbox input "true"
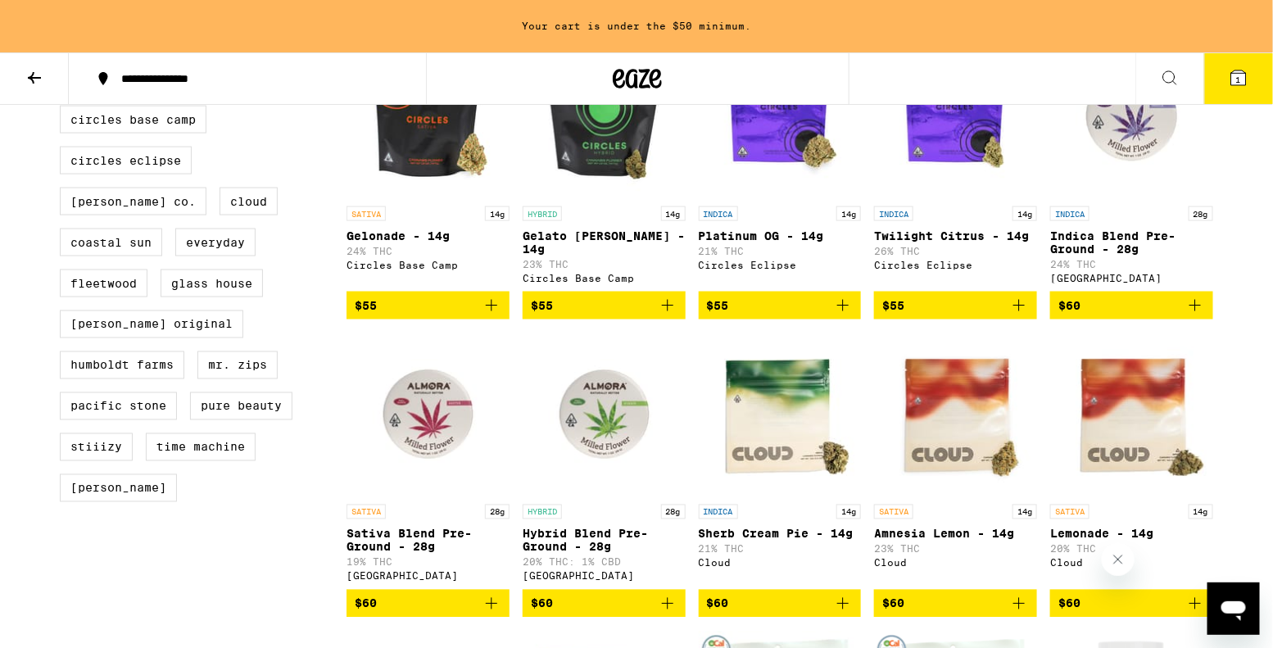
scroll to position [857, 0]
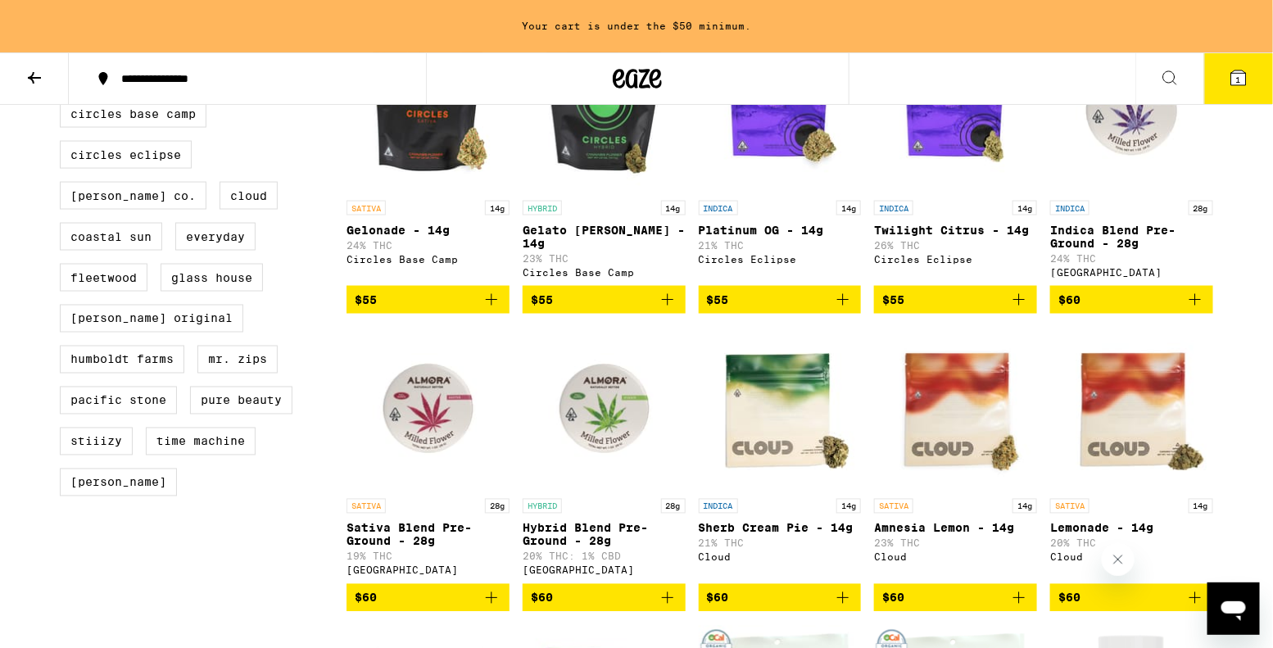
click at [1125, 167] on img "Open page for Indica Blend Pre-Ground - 28g from Almora Farm" at bounding box center [1131, 111] width 163 height 164
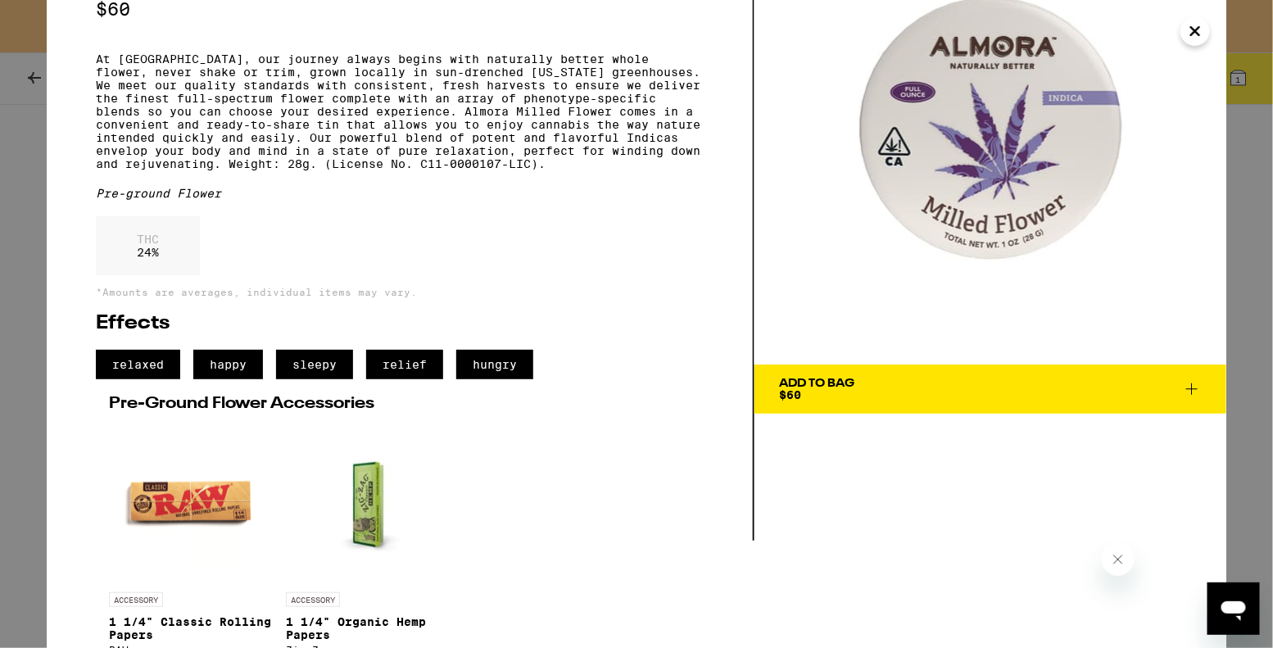
scroll to position [95, 0]
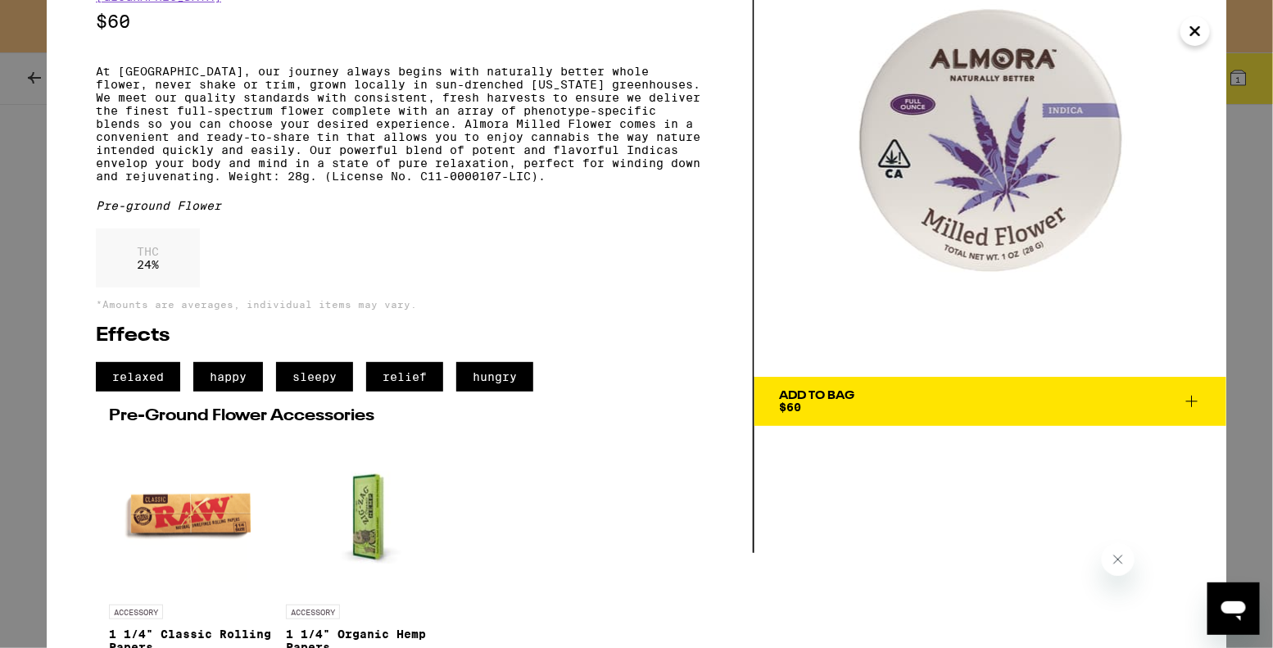
click at [1195, 401] on icon at bounding box center [1192, 402] width 20 height 20
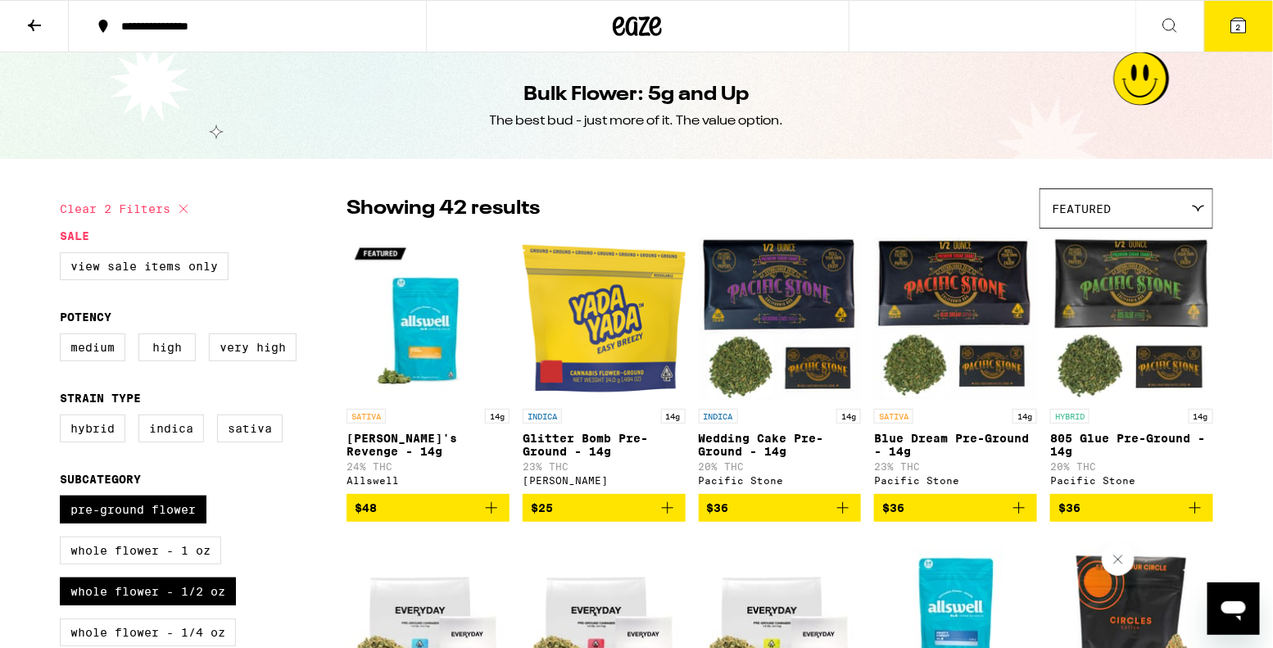
click at [1247, 25] on icon at bounding box center [1239, 26] width 20 height 20
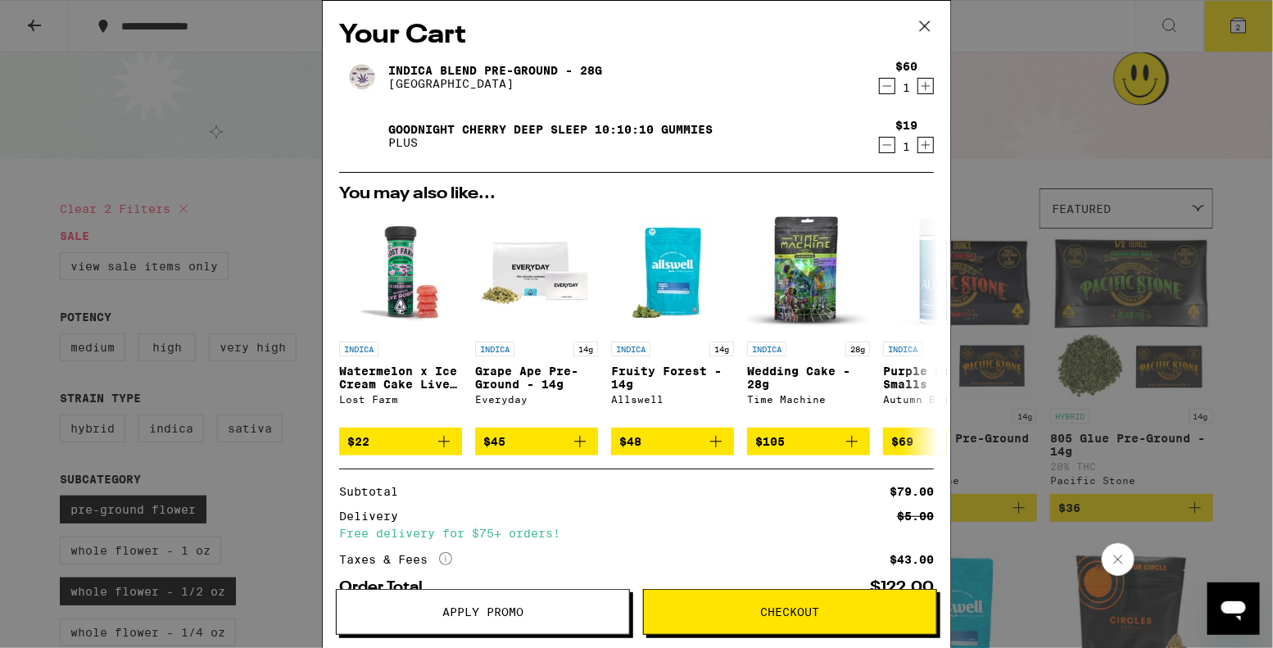
click at [884, 148] on icon "Decrement" at bounding box center [887, 145] width 15 height 20
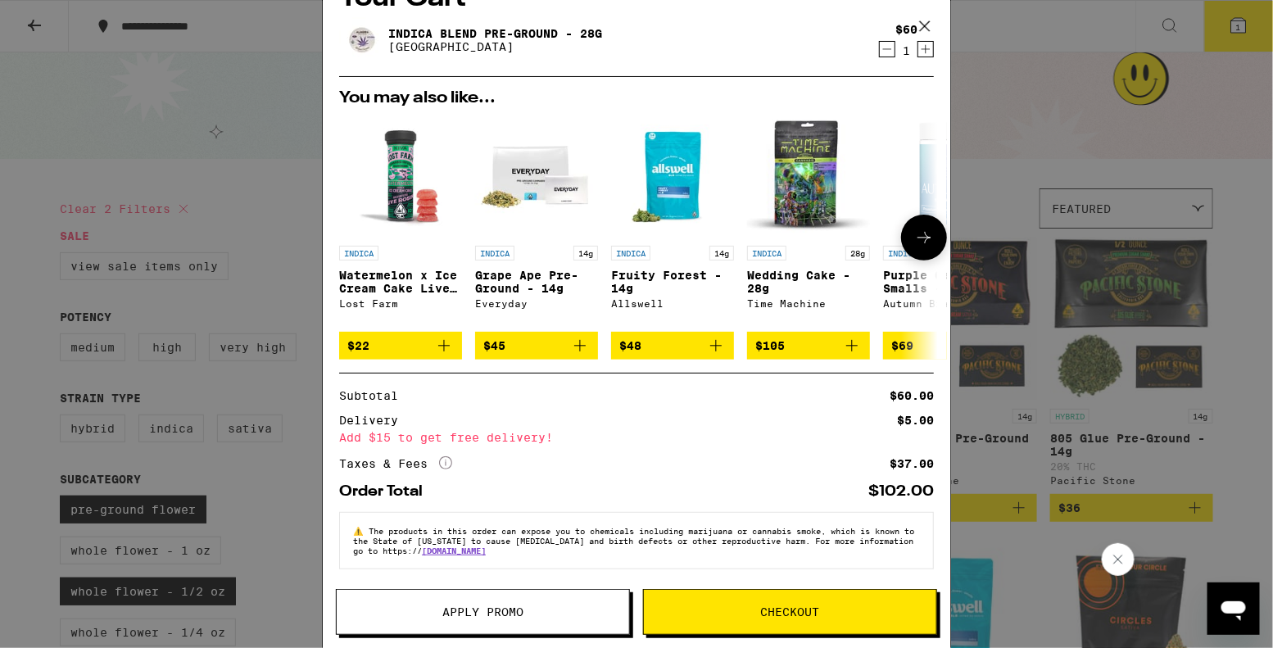
scroll to position [47, 0]
click at [577, 609] on span "Apply Promo" at bounding box center [483, 611] width 292 height 11
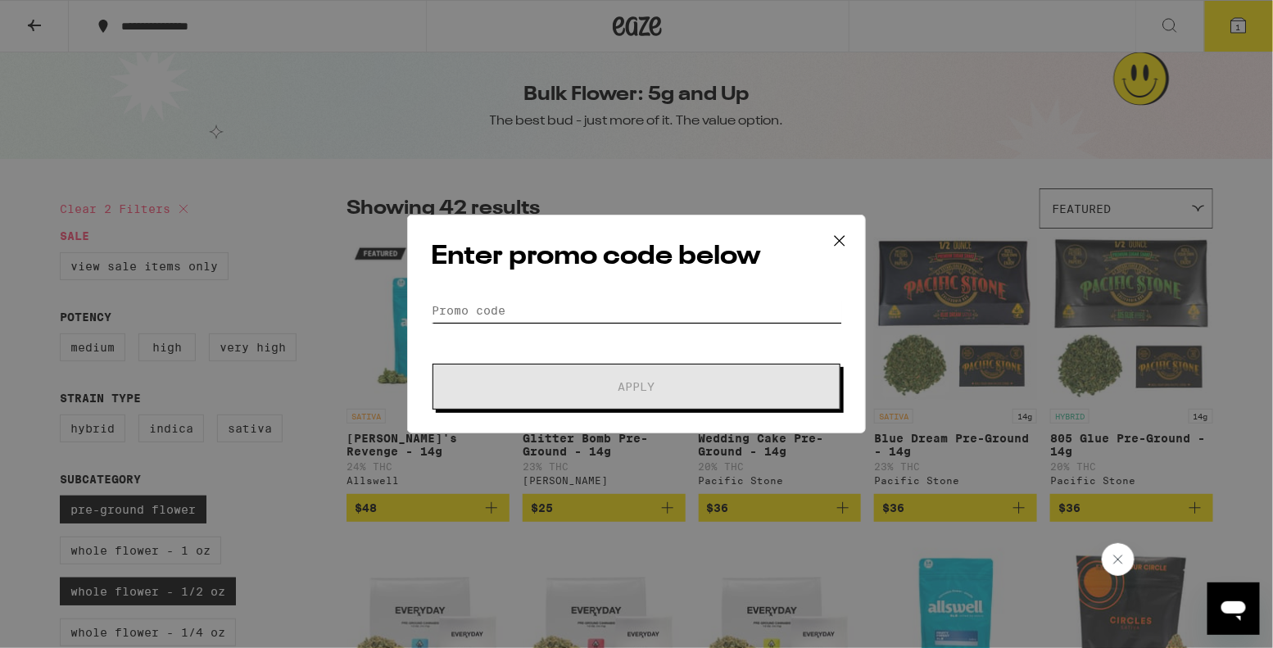
click at [683, 307] on input "Promo Code" at bounding box center [636, 310] width 411 height 25
paste input "HIGHFRI"
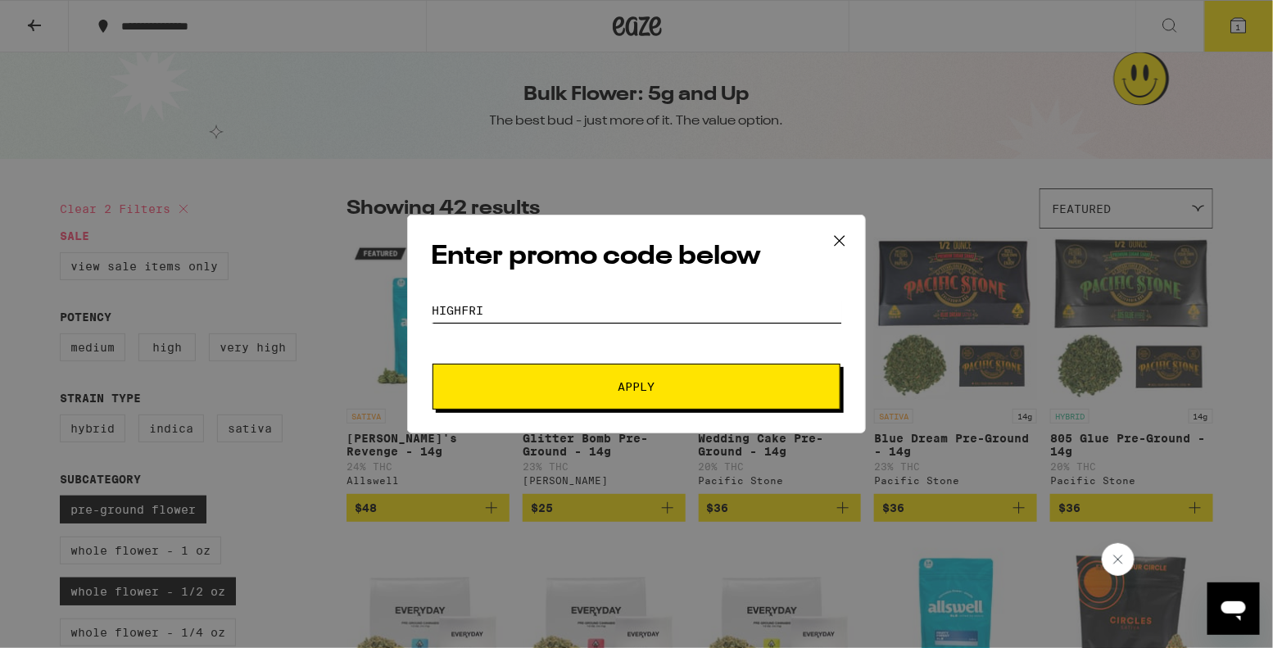
type input "HIGHFRI"
click at [606, 396] on button "Apply" at bounding box center [636, 387] width 408 height 46
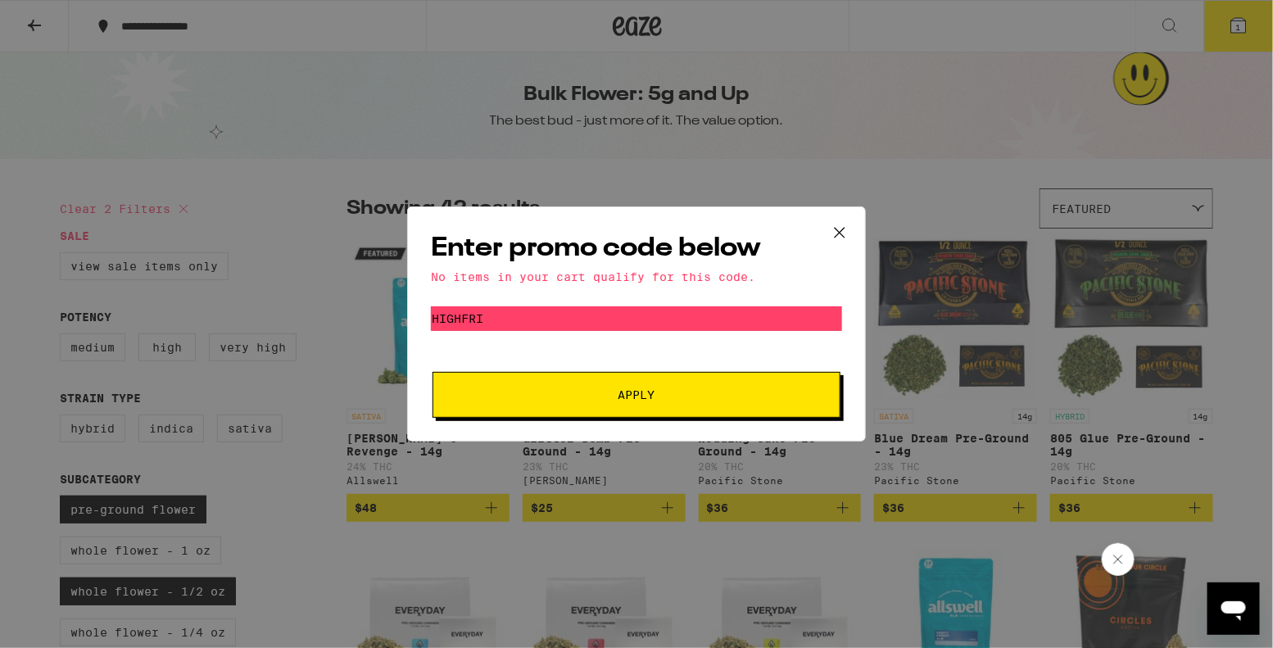
click at [843, 228] on icon at bounding box center [840, 233] width 10 height 10
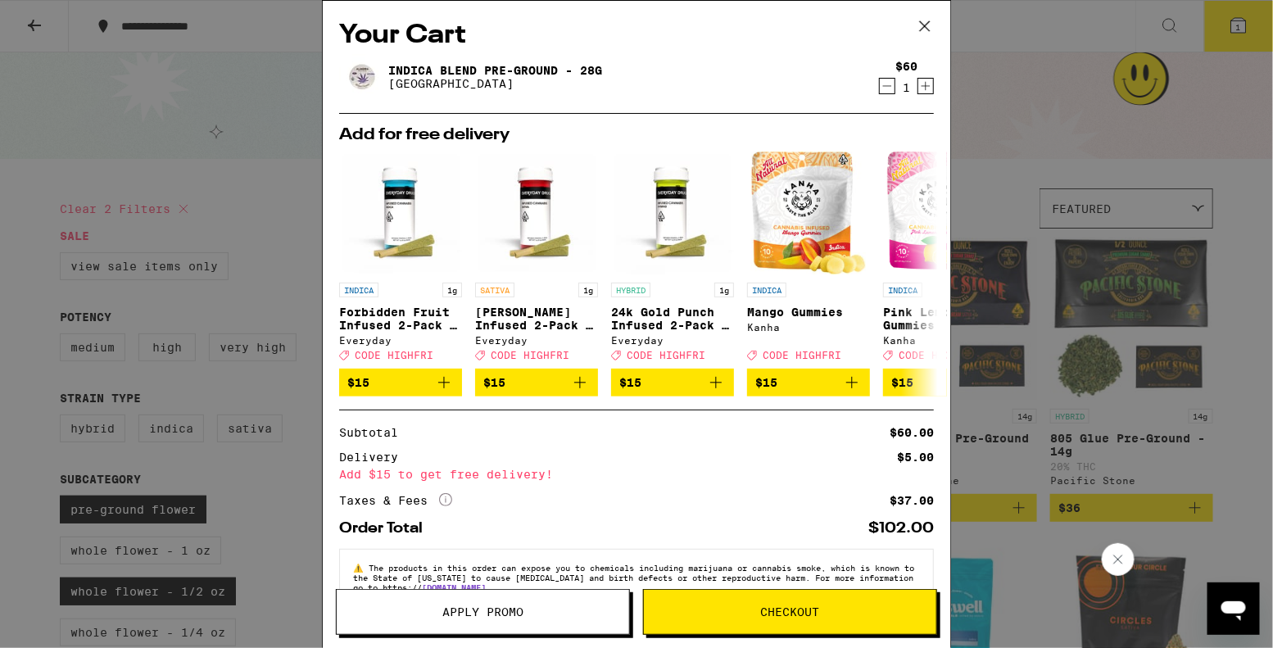
click at [737, 609] on span "Checkout" at bounding box center [790, 611] width 292 height 11
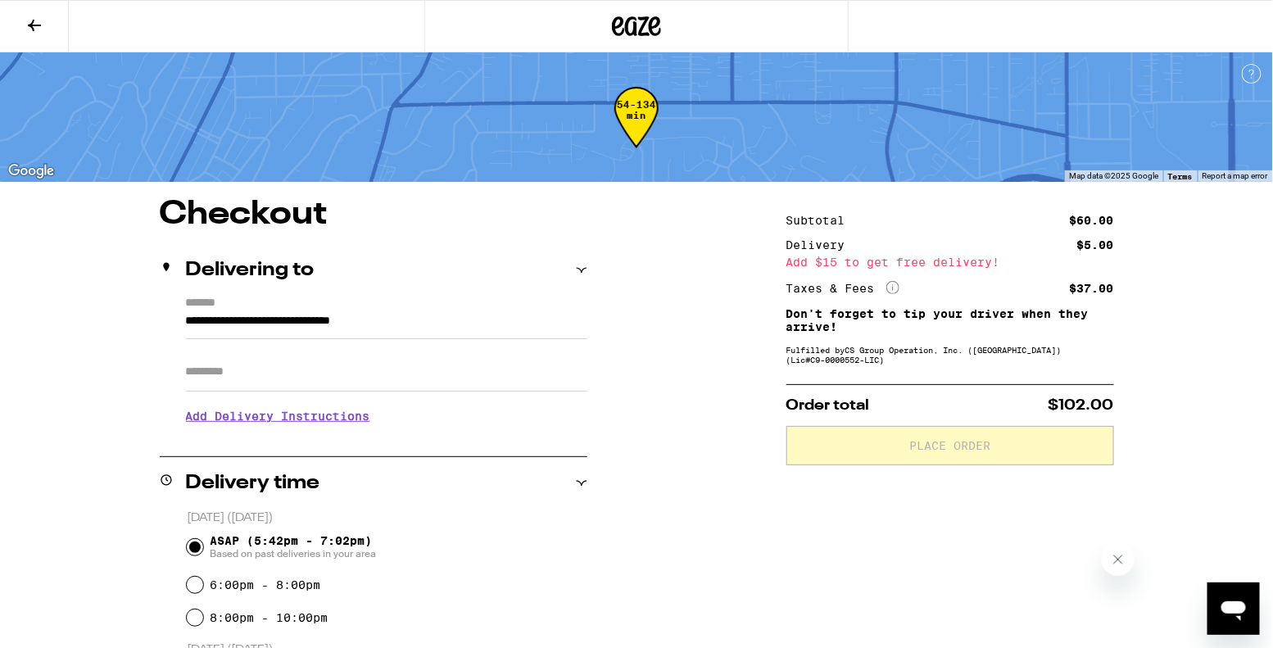
click at [36, 26] on icon at bounding box center [35, 26] width 20 height 20
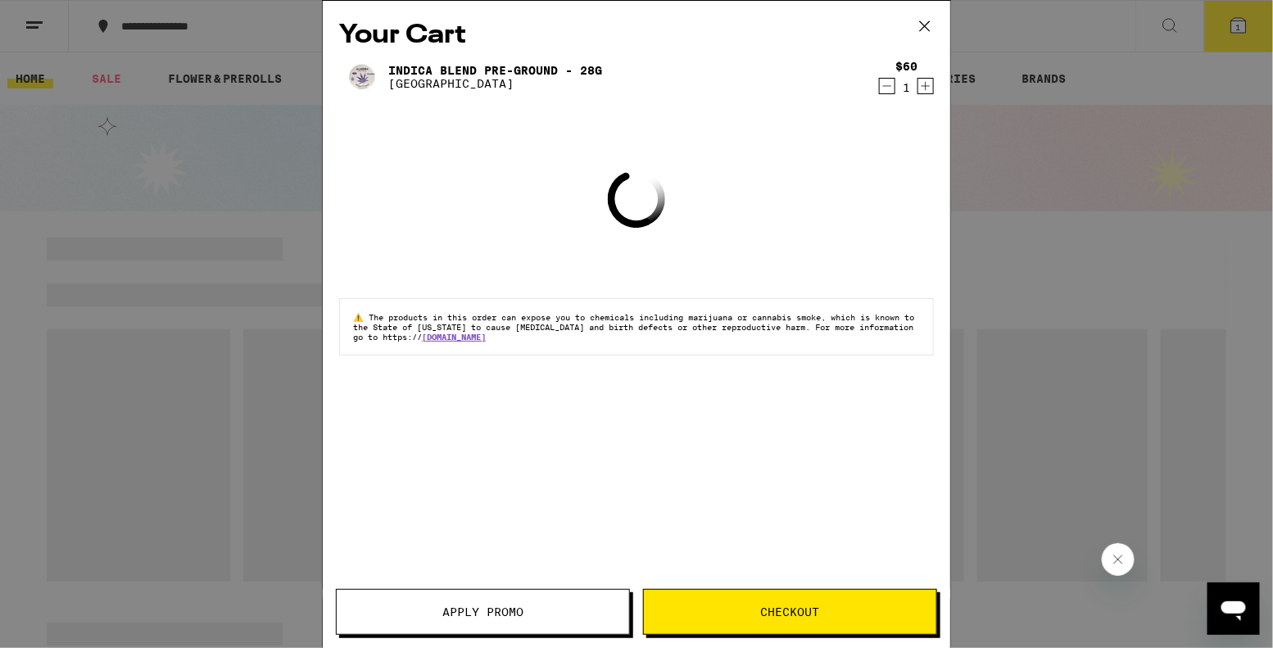
click at [932, 25] on icon at bounding box center [924, 26] width 25 height 25
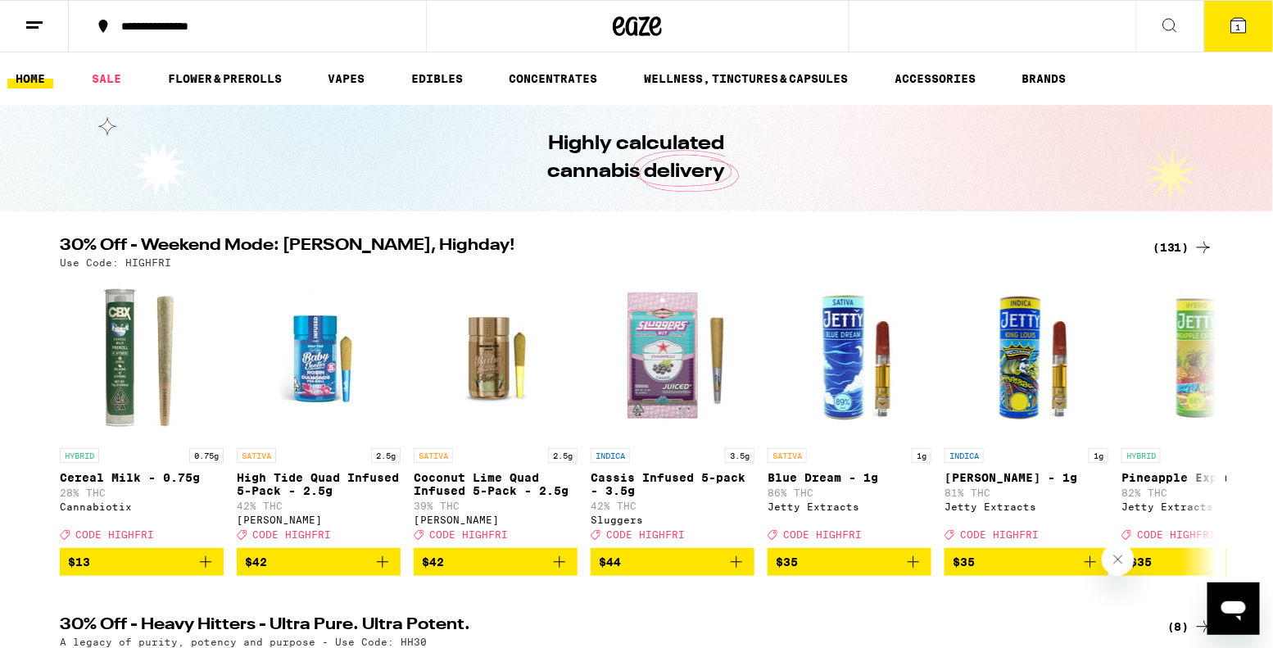
click at [43, 24] on icon at bounding box center [35, 26] width 20 height 20
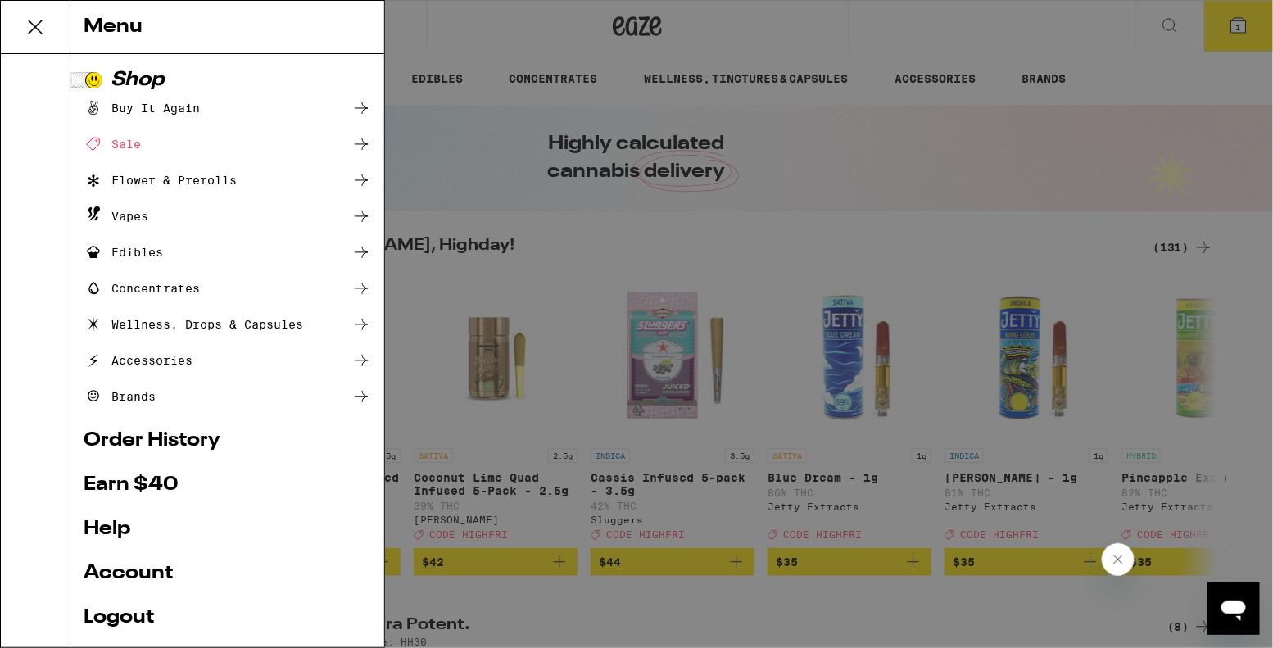
click at [107, 612] on link "Logout" at bounding box center [227, 618] width 287 height 20
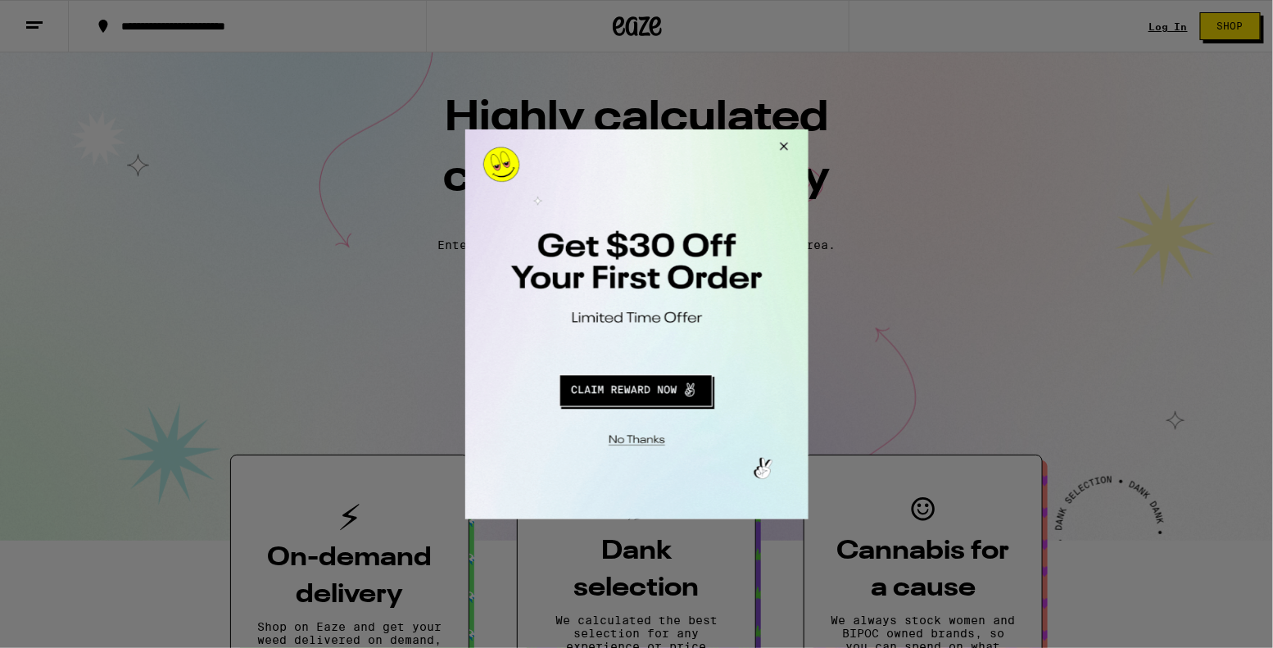
click at [603, 392] on button "Redirect to URL" at bounding box center [634, 387] width 285 height 39
